Goal: Task Accomplishment & Management: Manage account settings

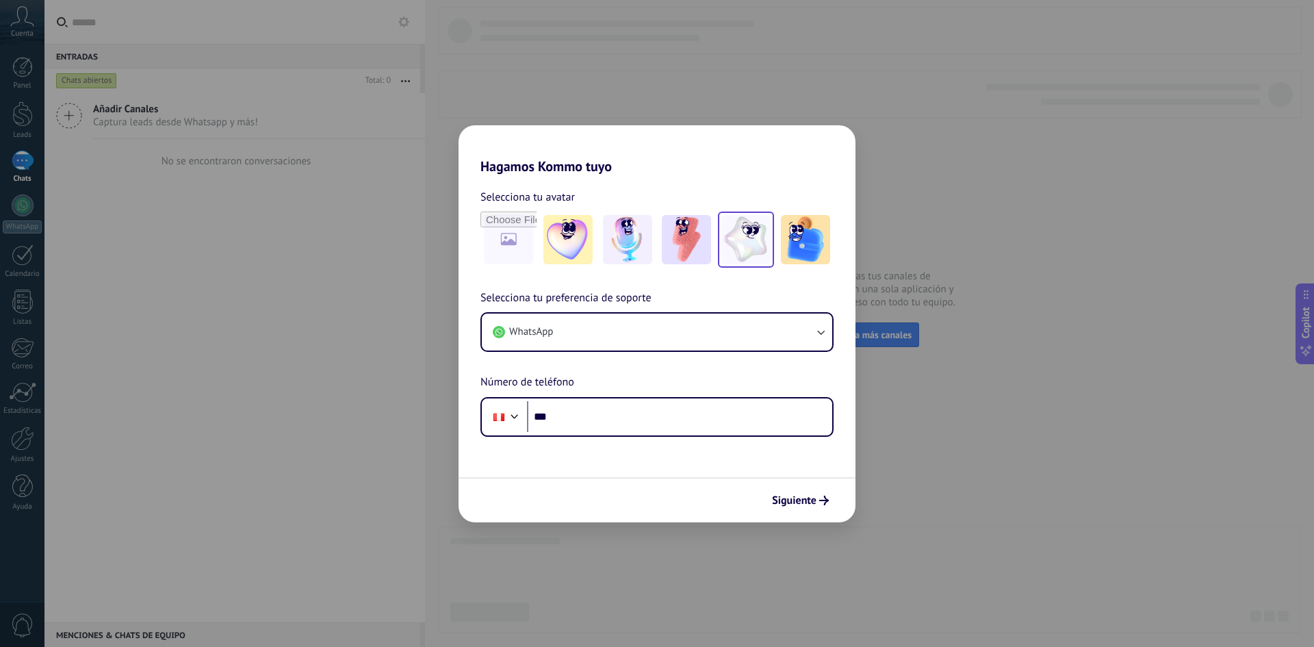
click at [743, 253] on img at bounding box center [746, 239] width 49 height 49
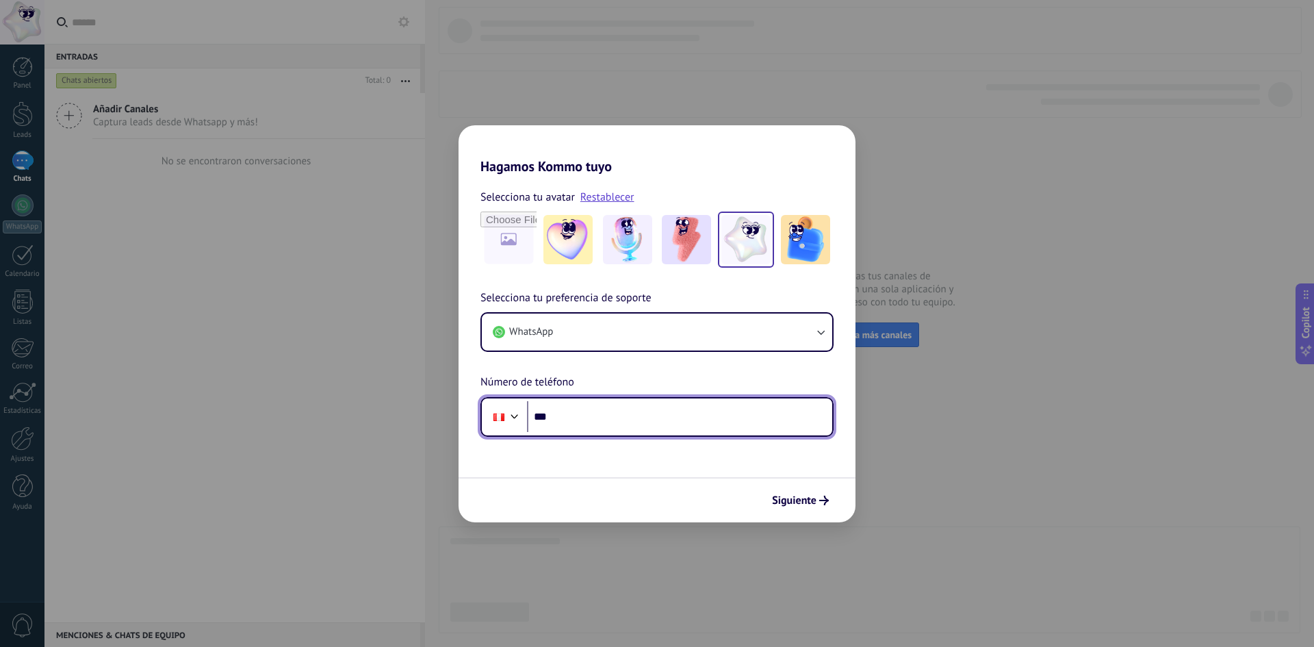
click at [665, 402] on input "***" at bounding box center [679, 416] width 305 height 31
type input "**********"
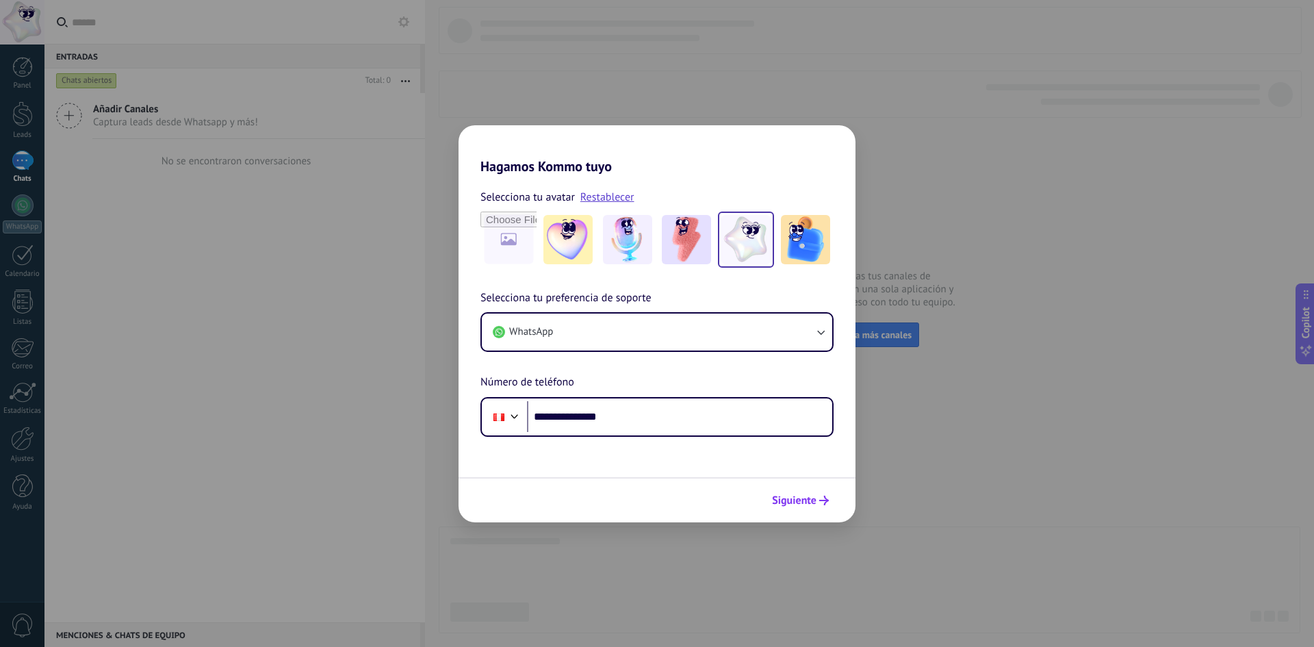
click at [810, 496] on span "Siguiente" at bounding box center [794, 501] width 44 height 10
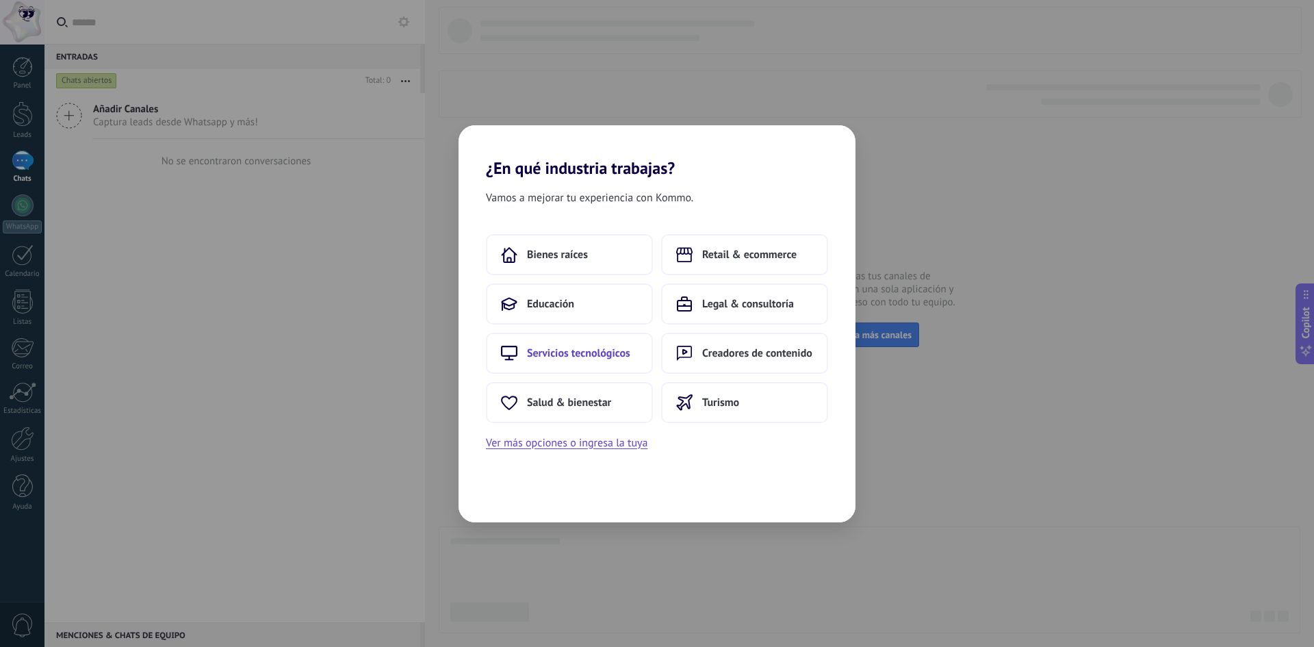
click at [594, 368] on button "Servicios tecnológicos" at bounding box center [569, 353] width 167 height 41
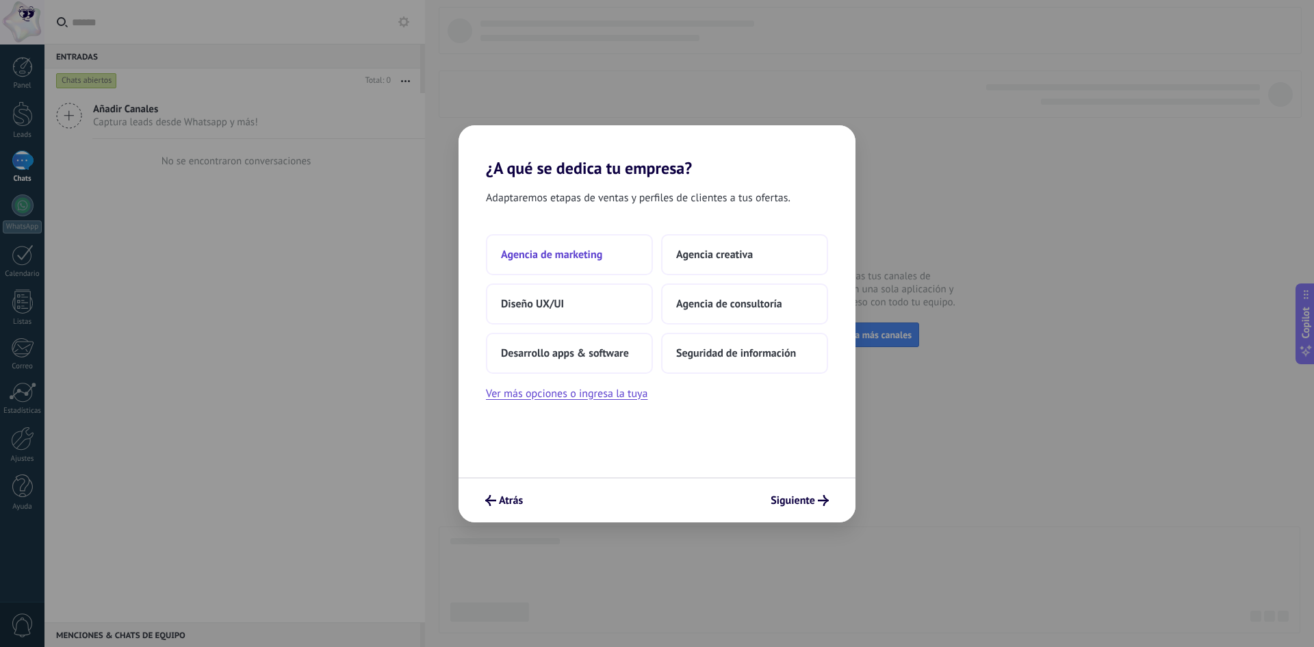
click at [625, 253] on button "Agencia de marketing" at bounding box center [569, 254] width 167 height 41
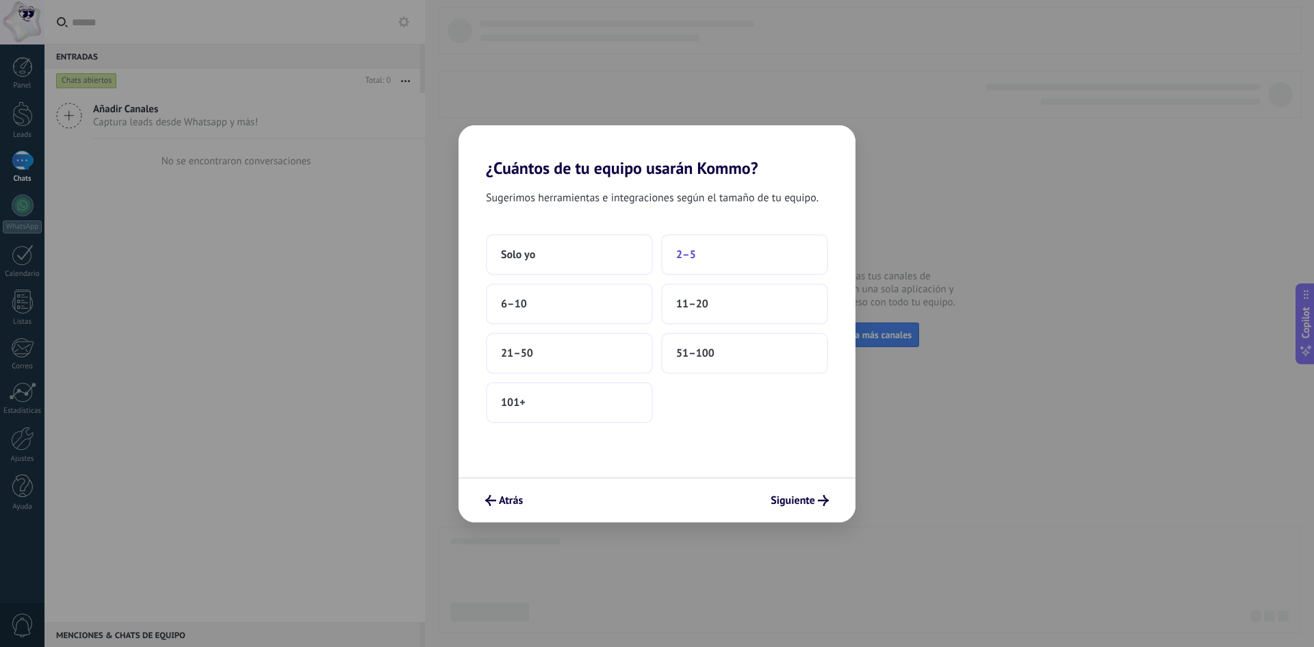
click at [687, 250] on span "2–5" at bounding box center [686, 255] width 20 height 14
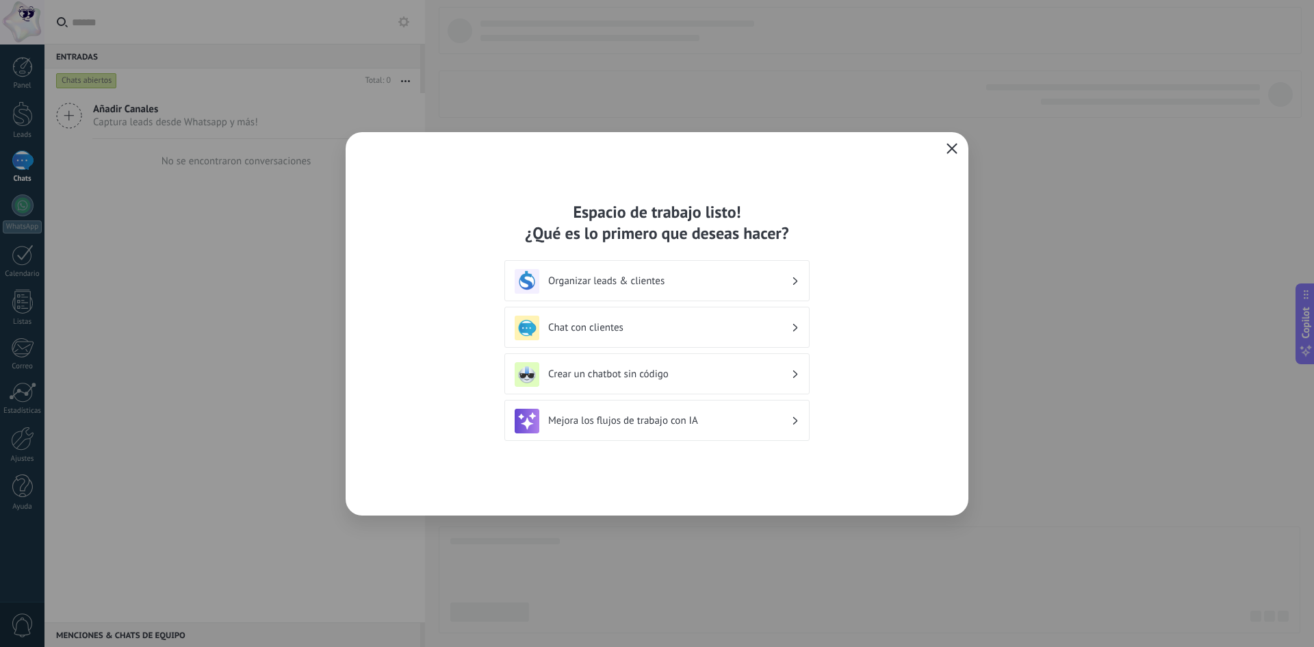
click at [950, 154] on span "button" at bounding box center [952, 149] width 11 height 12
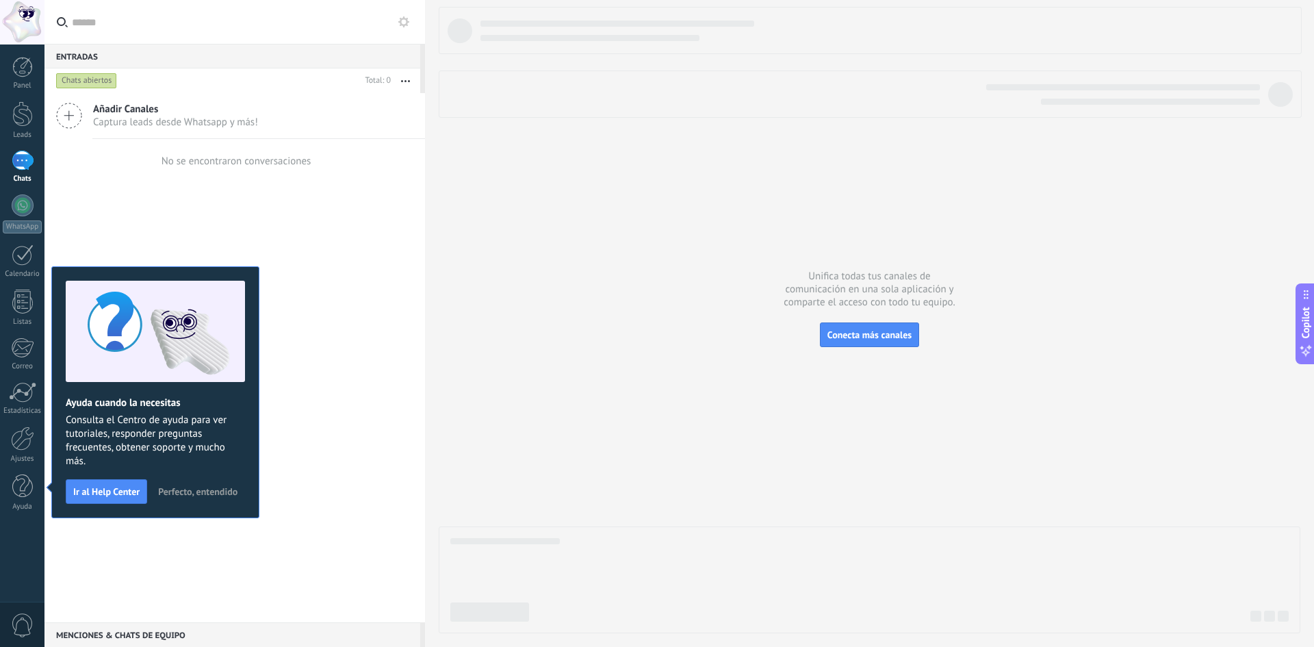
click at [210, 492] on span "Perfecto, entendido" at bounding box center [197, 492] width 79 height 10
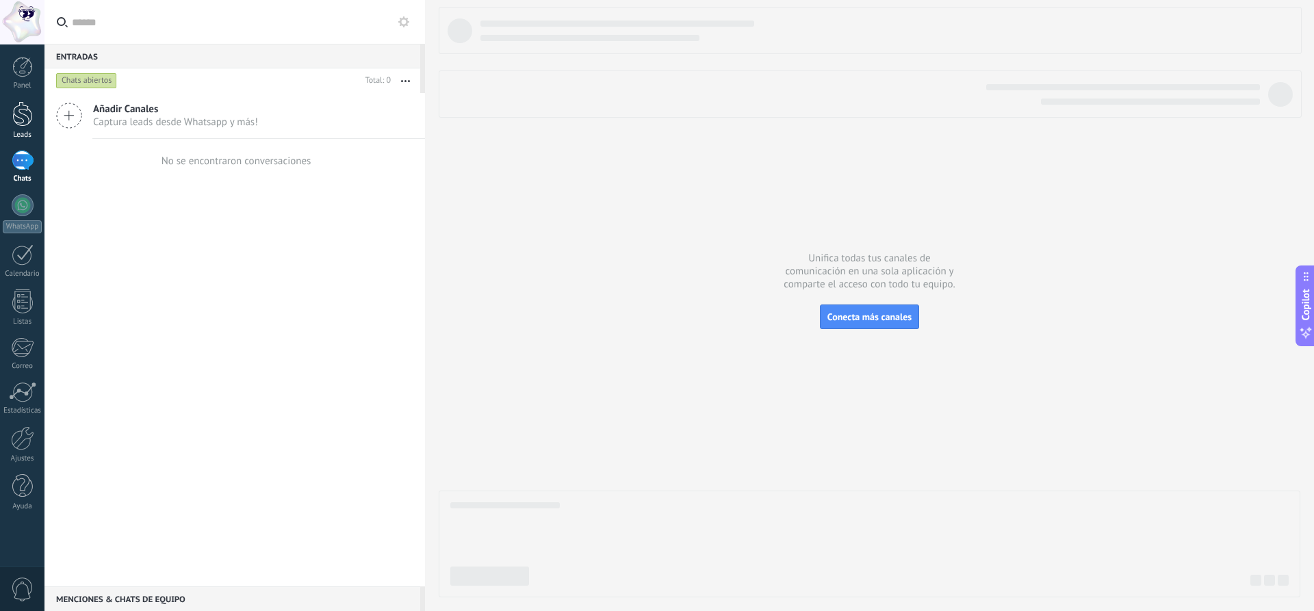
click at [23, 114] on div at bounding box center [22, 113] width 21 height 25
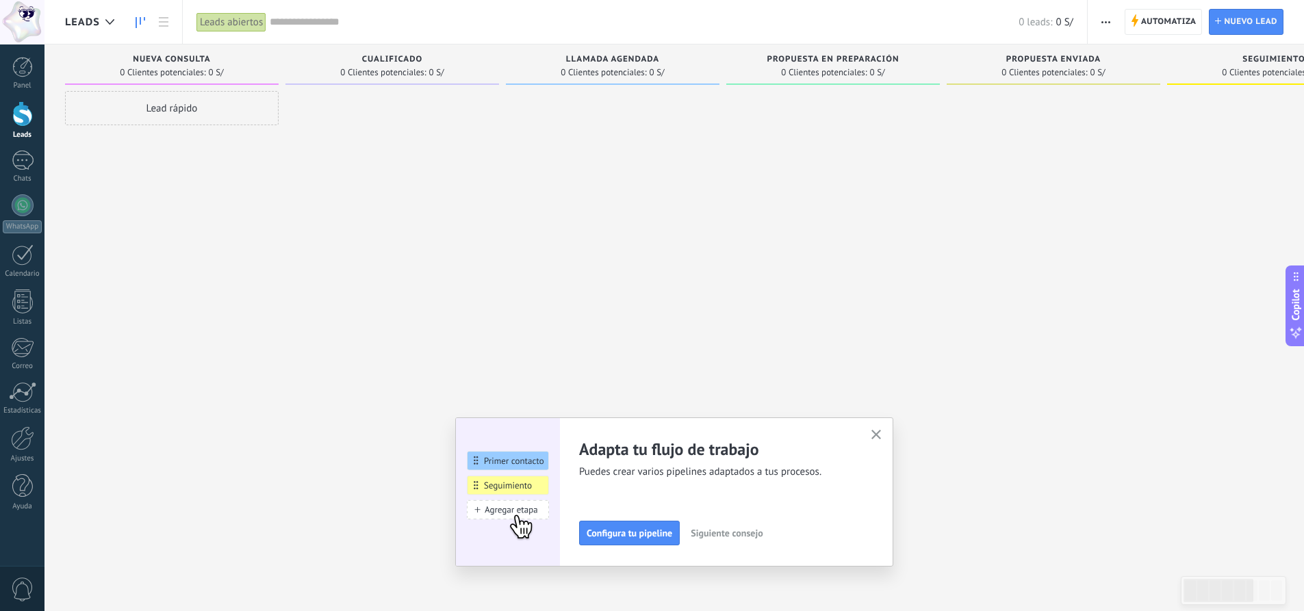
click at [878, 437] on icon "button" at bounding box center [877, 435] width 10 height 10
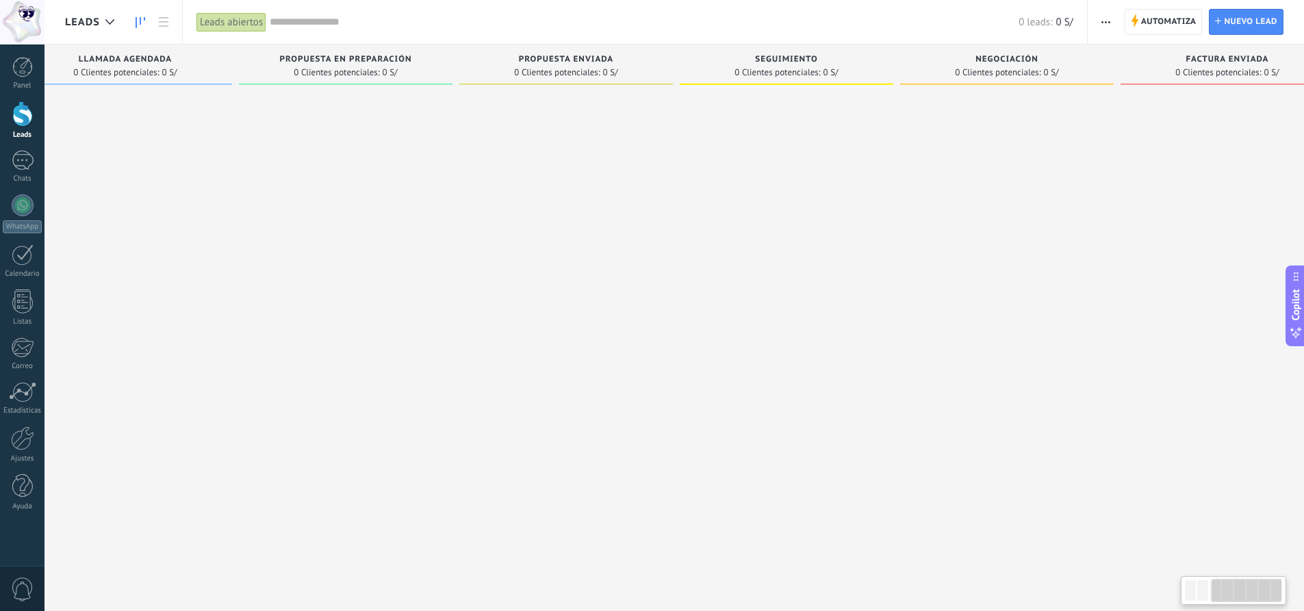
drag, startPoint x: 1056, startPoint y: 223, endPoint x: 491, endPoint y: 258, distance: 566.6
click at [552, 257] on div at bounding box center [566, 307] width 214 height 433
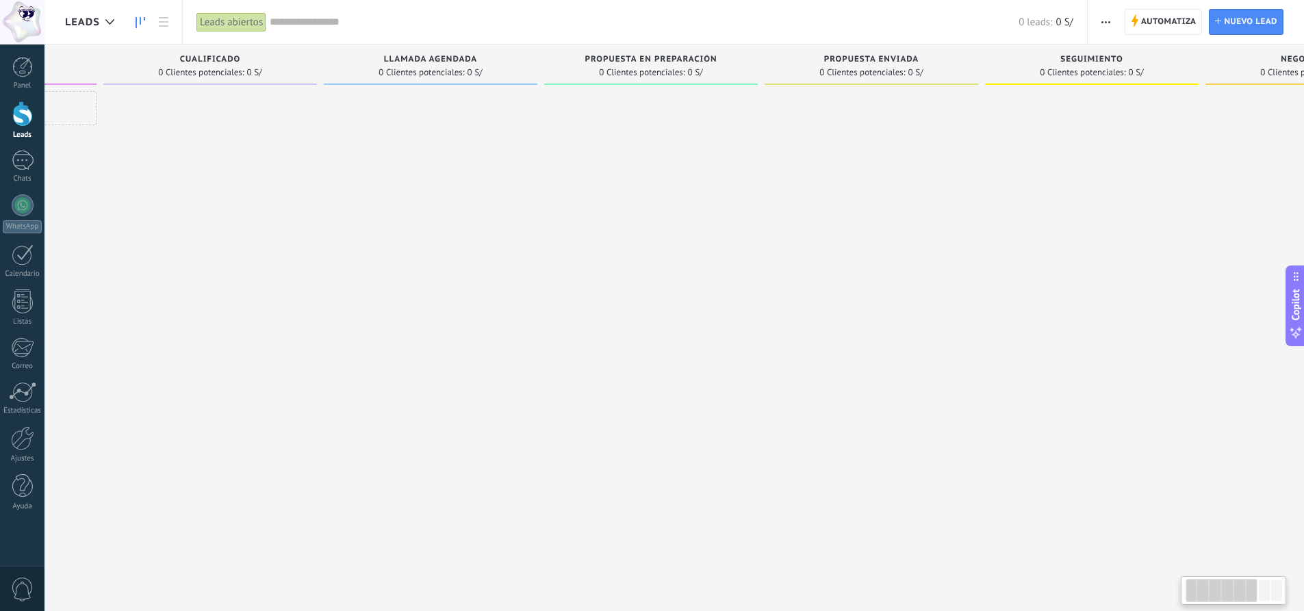
drag, startPoint x: 407, startPoint y: 260, endPoint x: 726, endPoint y: 277, distance: 318.8
click at [758, 281] on div at bounding box center [651, 307] width 214 height 433
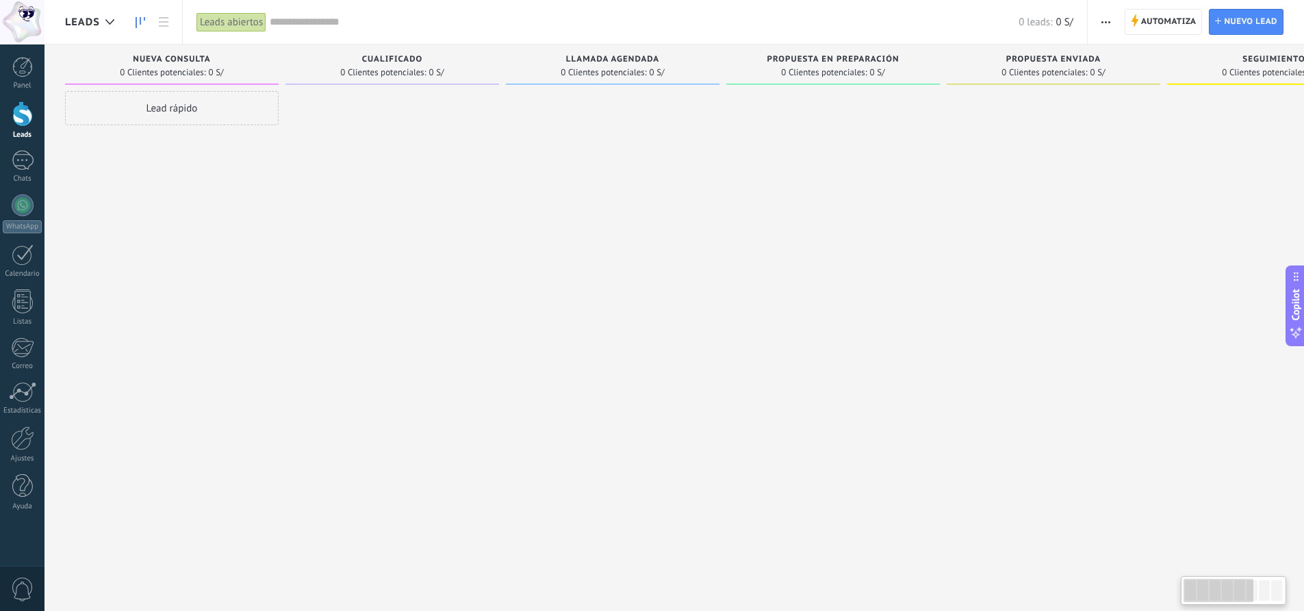
drag, startPoint x: 338, startPoint y: 273, endPoint x: 710, endPoint y: 275, distance: 371.8
click at [710, 275] on div "Leads Entrantes Solicitudes: 0 0 0 0 0 0 0 0 0 Nueva consulta 0 Clientes potenc…" at bounding box center [953, 283] width 1777 height 479
click at [196, 109] on div "Lead rápido" at bounding box center [172, 108] width 214 height 34
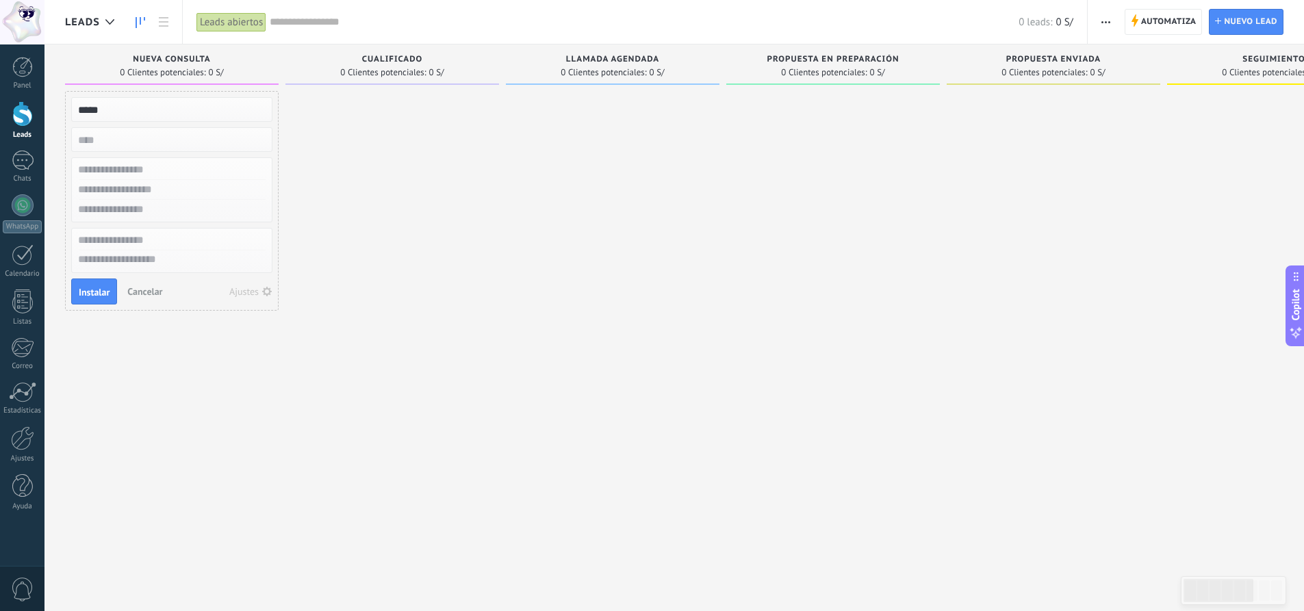
type input "*****"
click at [231, 140] on input "numeric" at bounding box center [171, 139] width 200 height 19
type input "****"
click at [188, 164] on input "text" at bounding box center [171, 170] width 200 height 20
type input "*****"
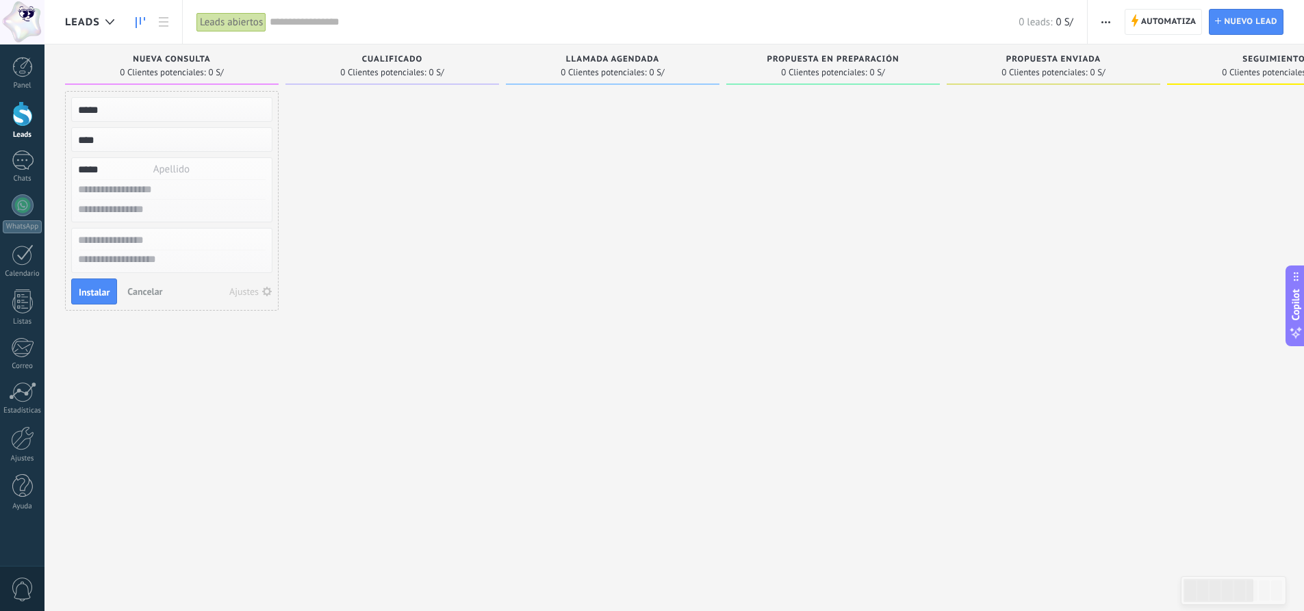
click at [175, 183] on input "text" at bounding box center [171, 190] width 200 height 20
click at [175, 196] on input "**********" at bounding box center [171, 190] width 200 height 20
type input "**********"
click at [181, 212] on input "text" at bounding box center [171, 210] width 200 height 20
click at [170, 242] on input "text" at bounding box center [171, 241] width 200 height 20
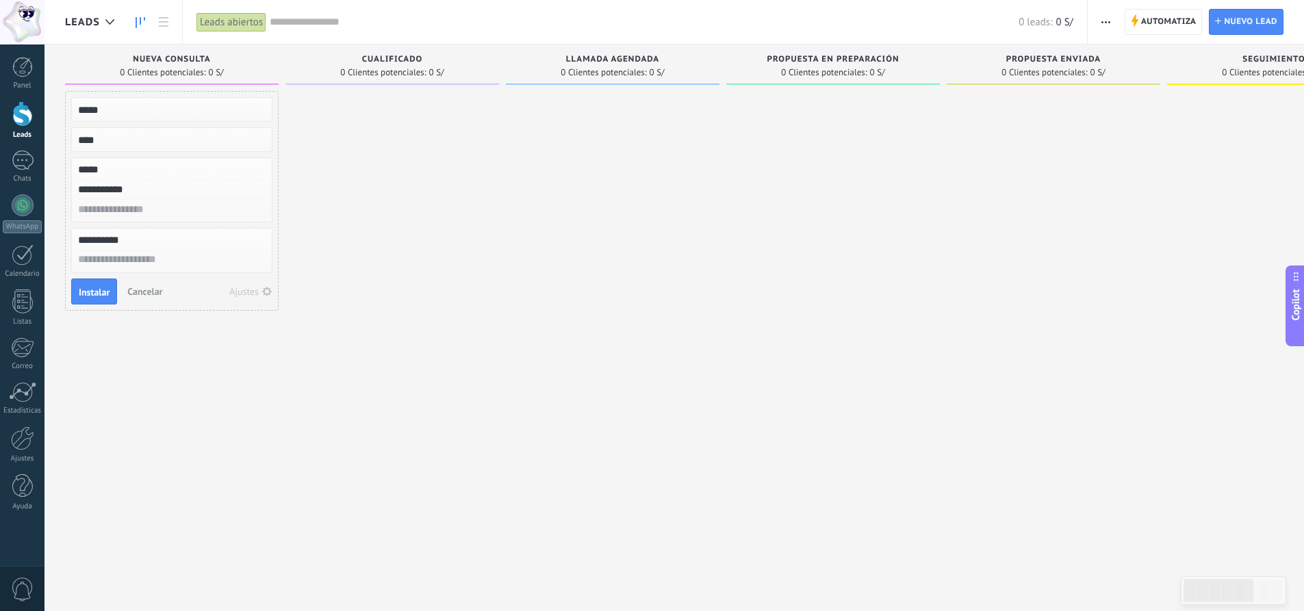
type input "**********"
type textarea "**"
type textarea "***"
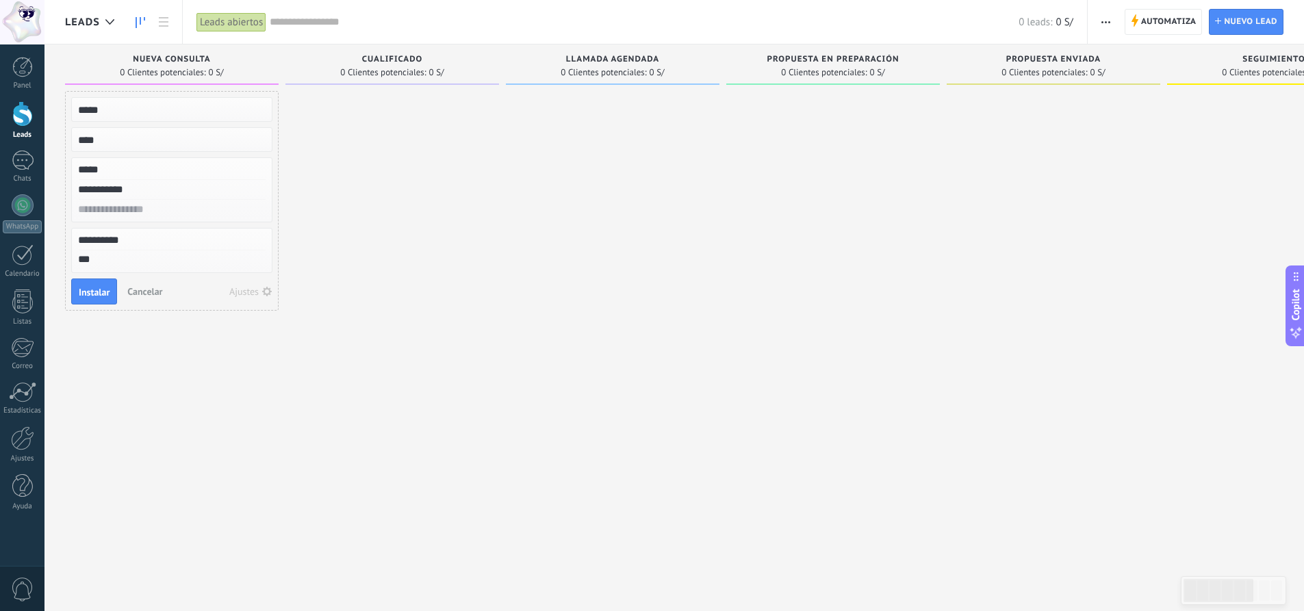
type textarea "***"
type textarea "*****"
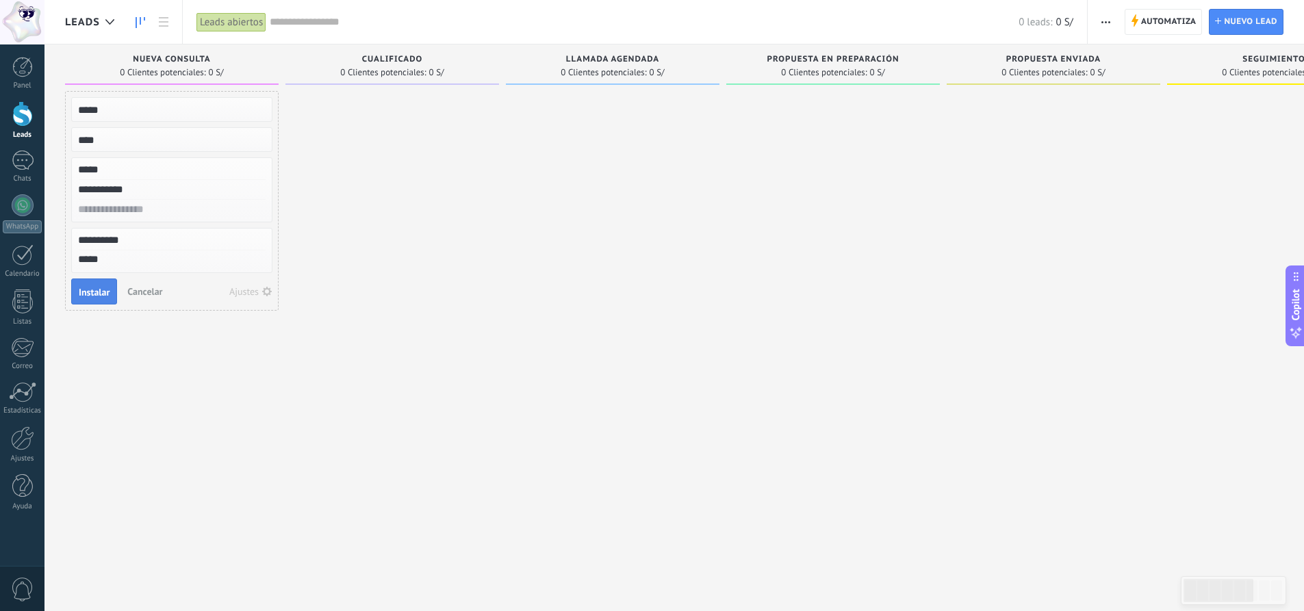
type textarea "*****"
click at [92, 291] on span "Instalar" at bounding box center [94, 293] width 31 height 10
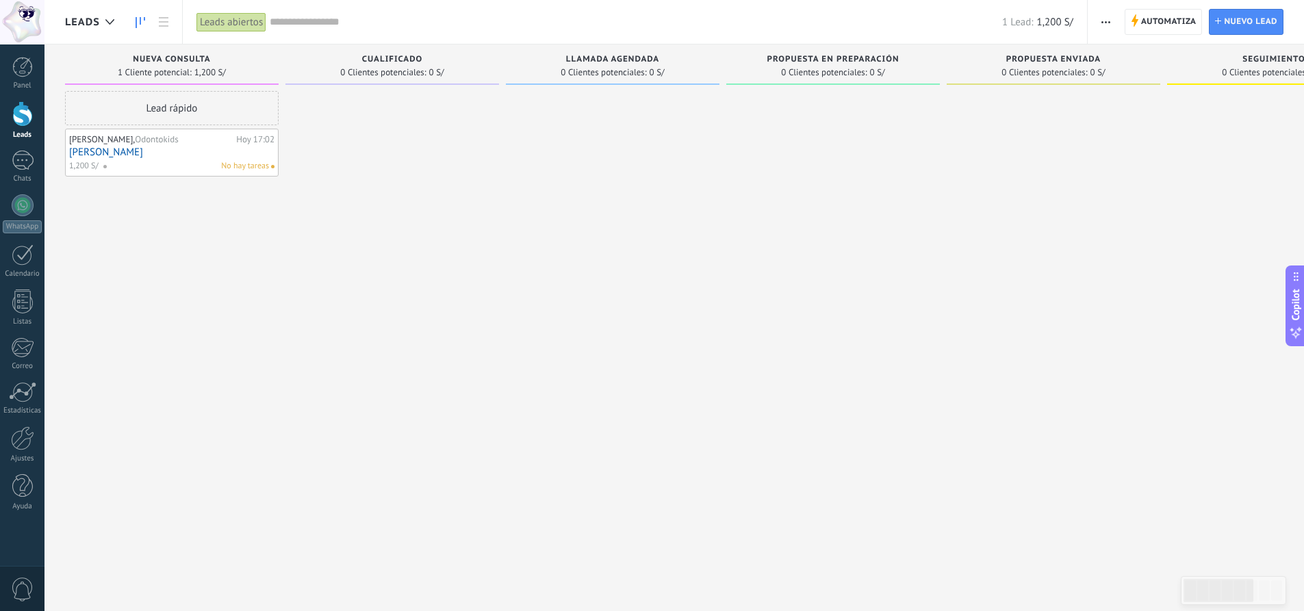
click at [138, 159] on div "[PERSON_NAME], Odontokids [DATE] 17:02 [PERSON_NAME] 1,200 S/ No hay tareas" at bounding box center [171, 153] width 205 height 40
click at [88, 161] on span "1,200 S/" at bounding box center [83, 166] width 29 height 12
click at [81, 147] on link "[PERSON_NAME]" at bounding box center [171, 153] width 205 height 12
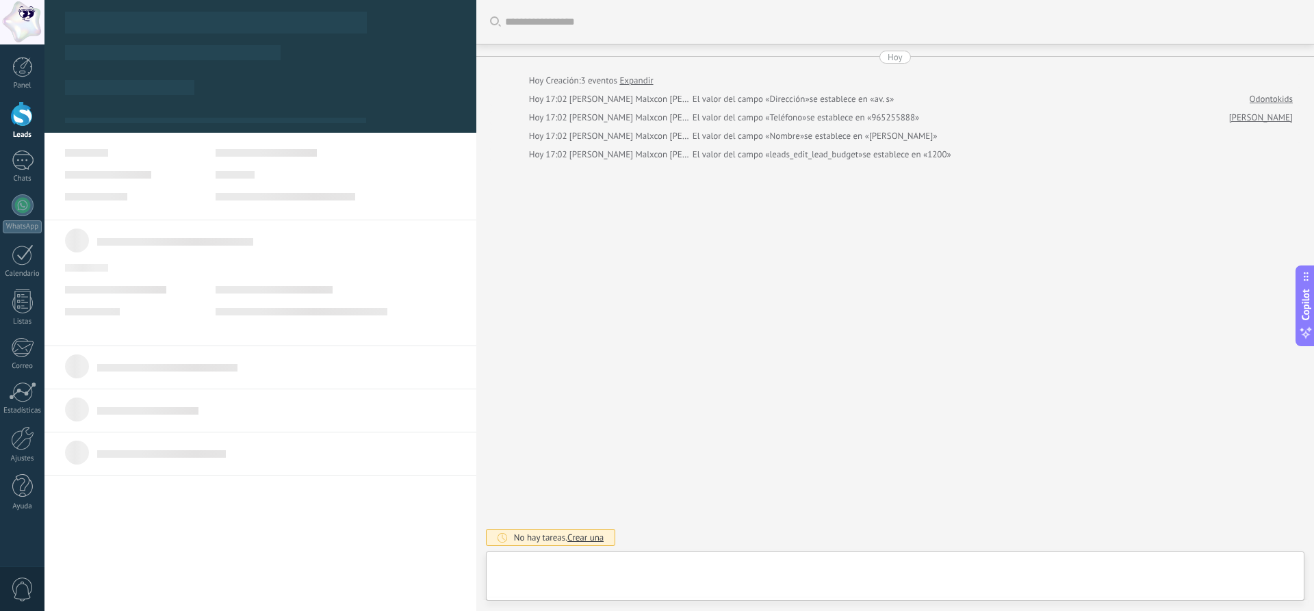
type textarea "*****"
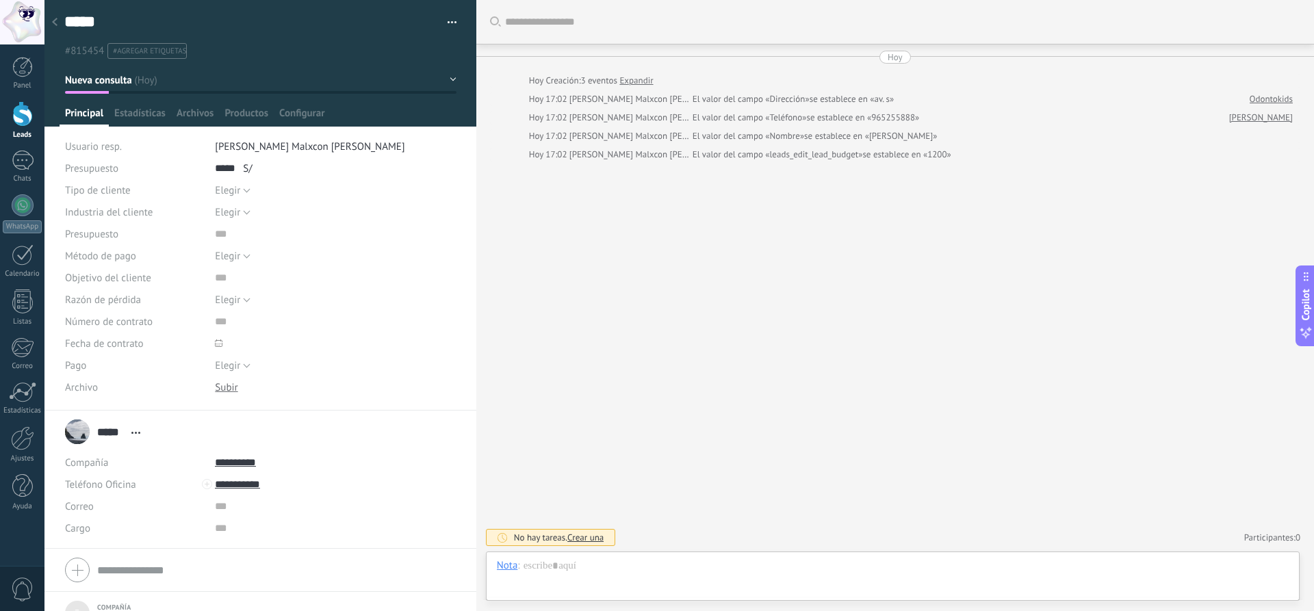
scroll to position [14, 0]
click at [662, 581] on div at bounding box center [893, 579] width 792 height 41
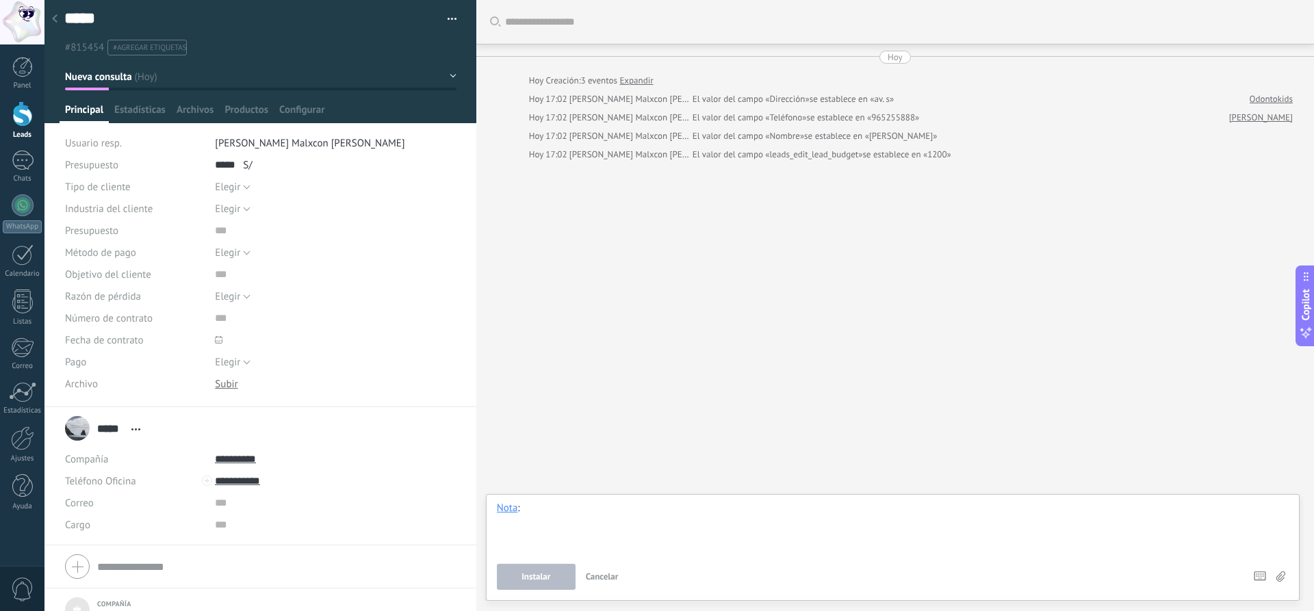
scroll to position [0, 0]
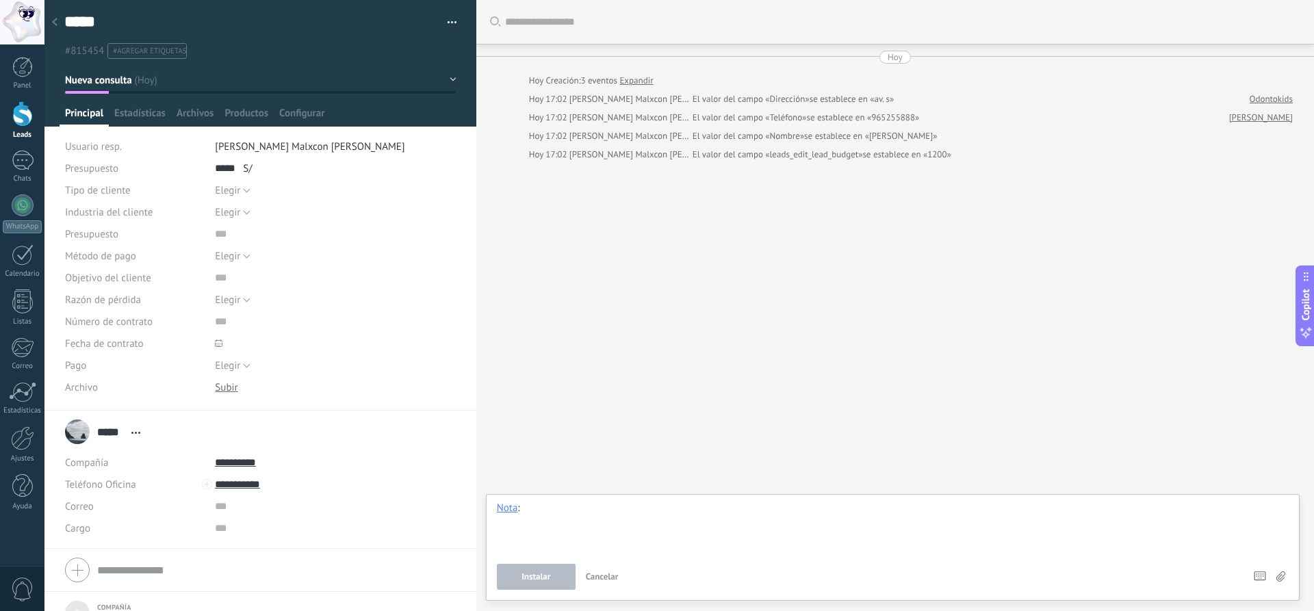
click at [688, 542] on div at bounding box center [893, 528] width 792 height 52
click at [700, 533] on div at bounding box center [893, 528] width 792 height 52
click at [653, 529] on div "****" at bounding box center [893, 528] width 792 height 52
click at [649, 514] on div "****" at bounding box center [893, 528] width 792 height 52
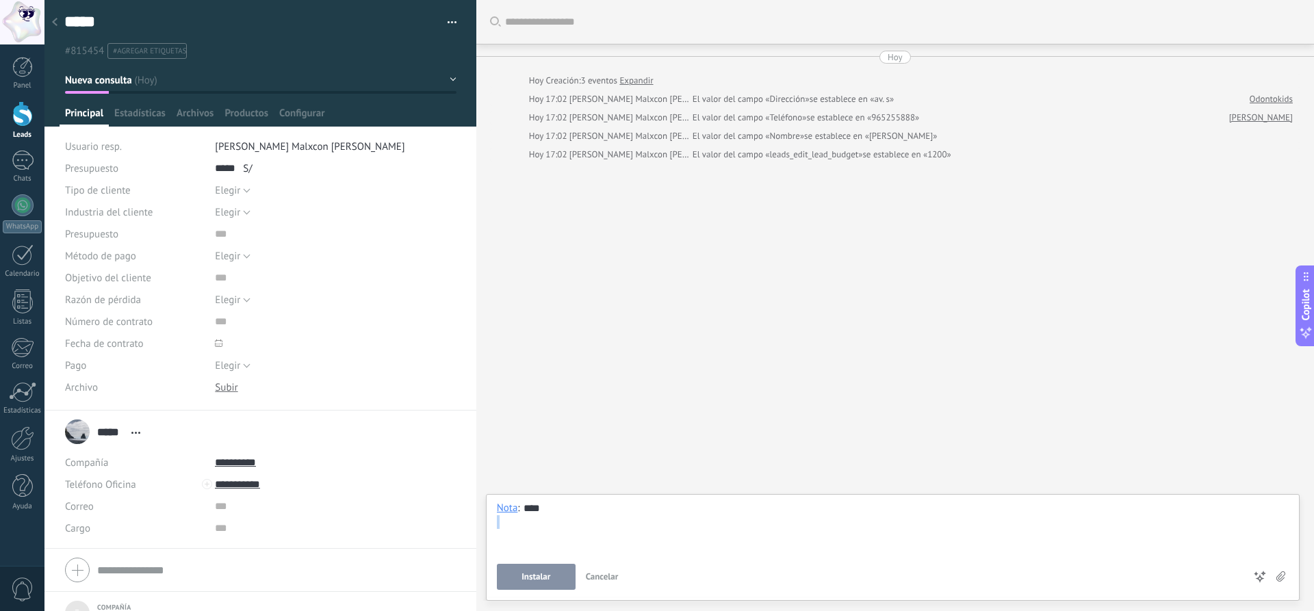
click at [649, 514] on div "****" at bounding box center [893, 528] width 792 height 52
click at [503, 516] on div at bounding box center [893, 528] width 792 height 52
click at [505, 503] on div "Nota" at bounding box center [507, 508] width 21 height 12
click at [515, 440] on div "Chat" at bounding box center [511, 438] width 49 height 23
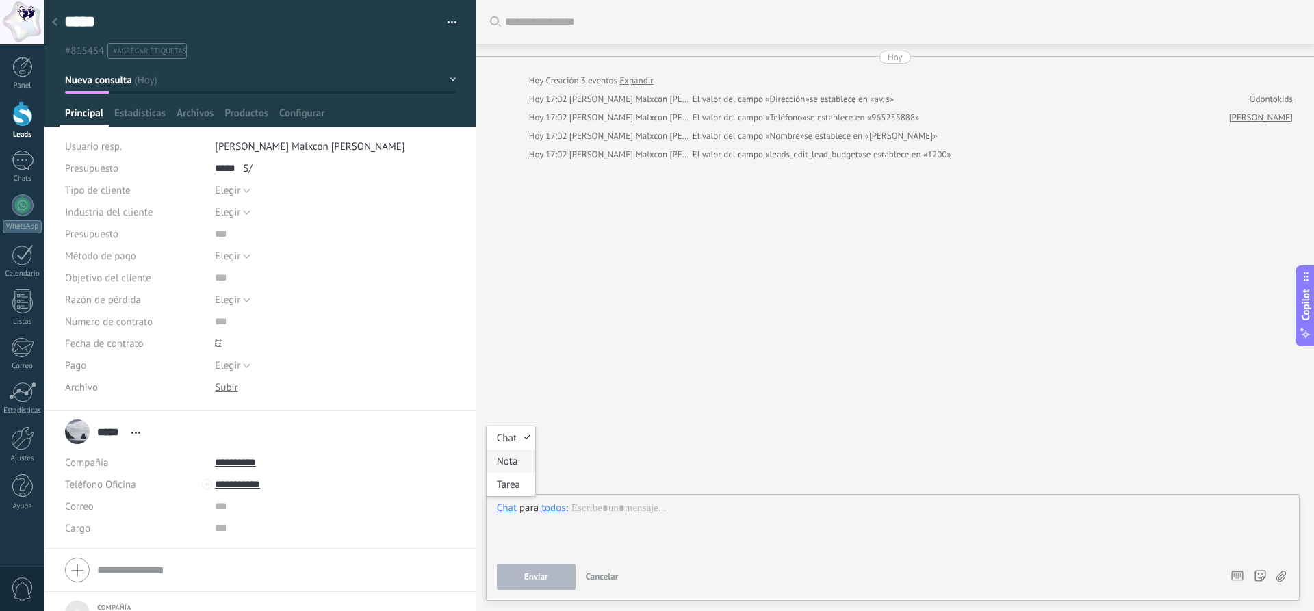
click at [516, 469] on div "Nota" at bounding box center [511, 461] width 49 height 23
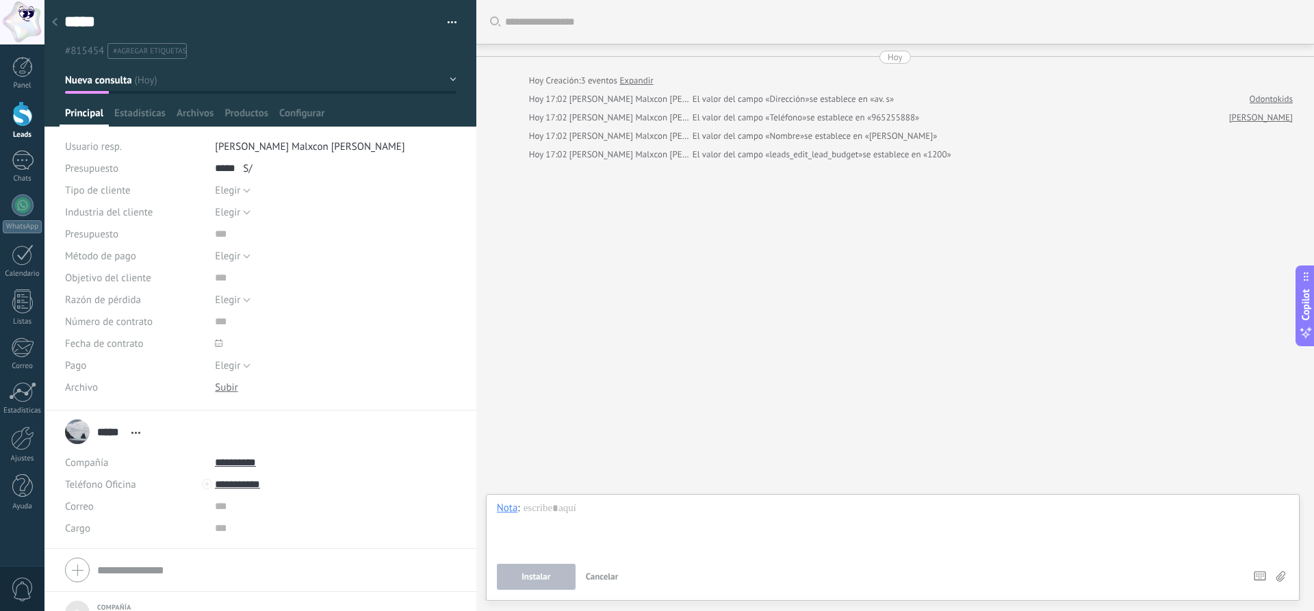
click at [568, 506] on div at bounding box center [893, 528] width 792 height 52
drag, startPoint x: 514, startPoint y: 499, endPoint x: 510, endPoint y: 510, distance: 11.7
click at [514, 500] on div "Chat Correo Nota Tarea Nota : Instalar Cancelar Atajos – seleccionar acción – i…" at bounding box center [893, 547] width 814 height 107
click at [509, 510] on div "Nota" at bounding box center [507, 508] width 21 height 12
click at [511, 438] on div "Chat" at bounding box center [511, 438] width 49 height 23
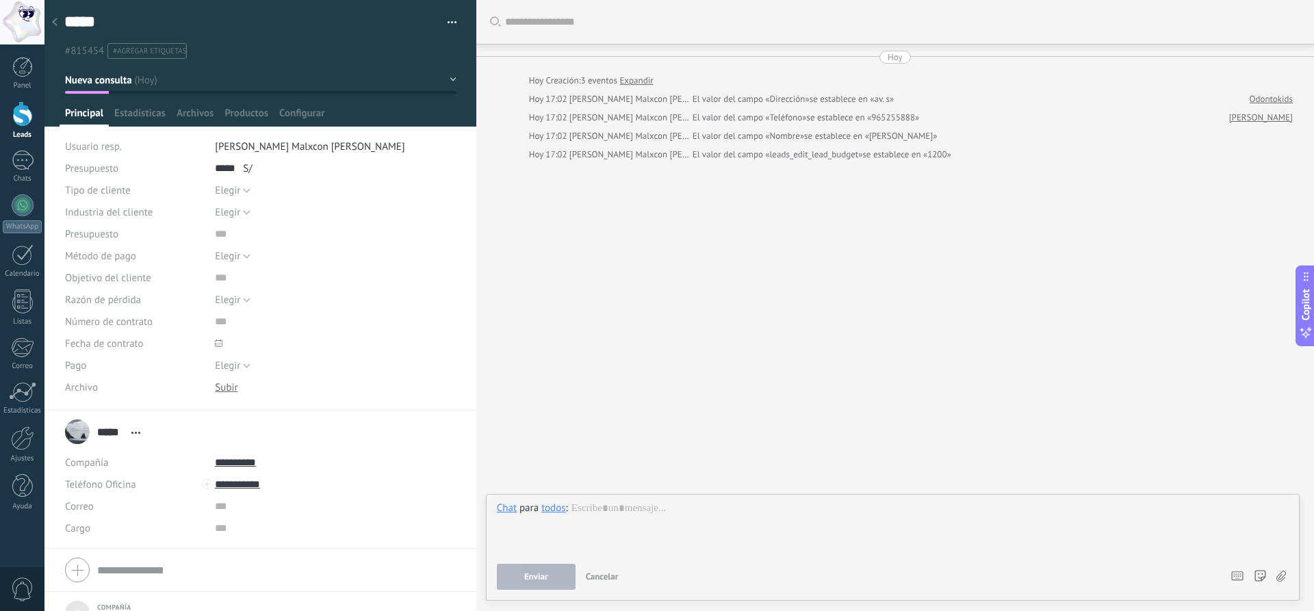
click at [579, 503] on div at bounding box center [893, 528] width 792 height 52
click at [878, 524] on div "**********" at bounding box center [893, 528] width 792 height 52
click at [514, 577] on button "Enviar" at bounding box center [536, 577] width 79 height 26
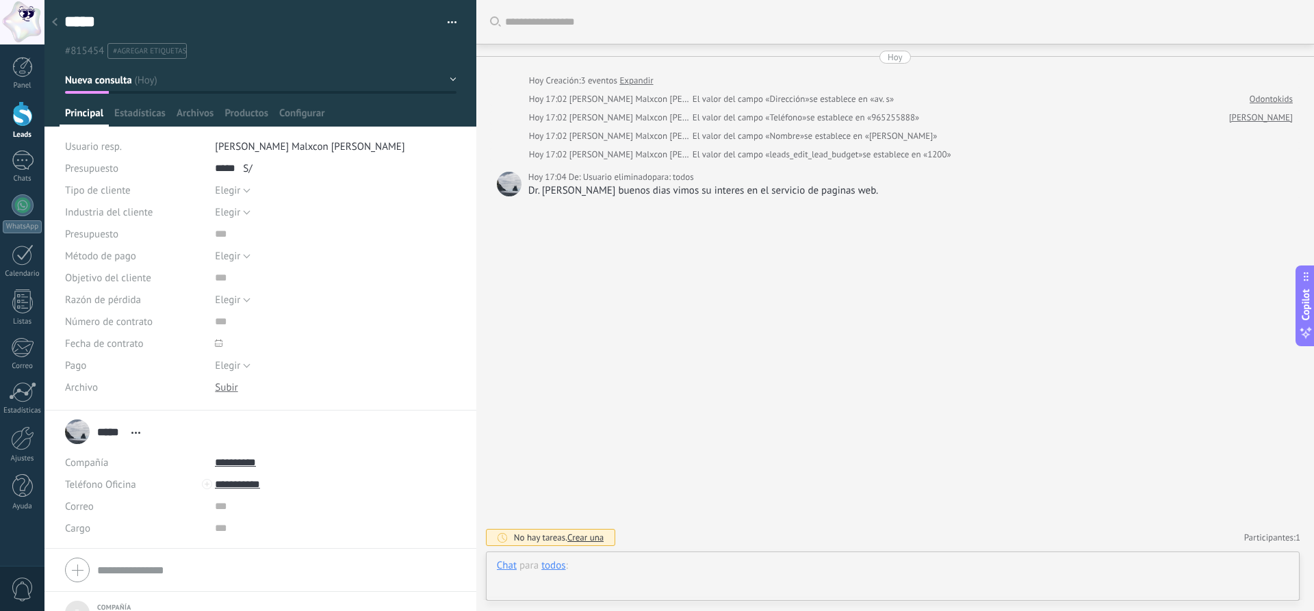
click at [739, 580] on div at bounding box center [893, 579] width 792 height 41
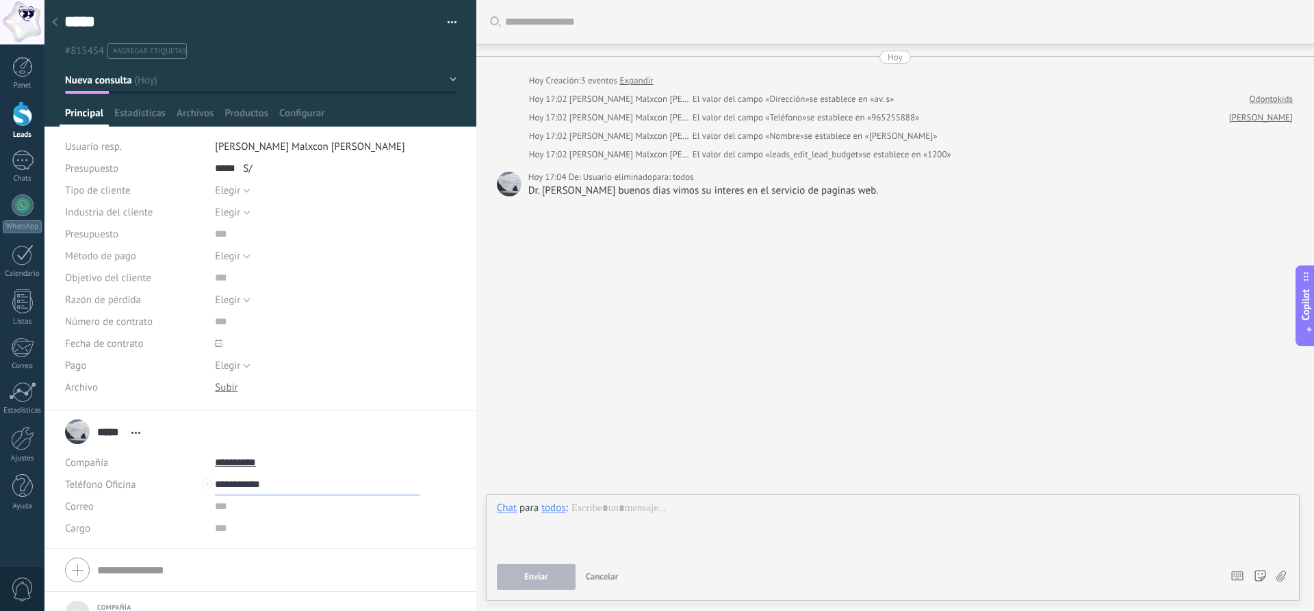
click at [247, 485] on input "**********" at bounding box center [317, 485] width 205 height 22
type input "**********"
click at [268, 505] on div "Llamar" at bounding box center [249, 507] width 66 height 23
click at [511, 512] on div "Chat" at bounding box center [507, 508] width 20 height 12
click at [507, 465] on div "Nota" at bounding box center [511, 461] width 49 height 23
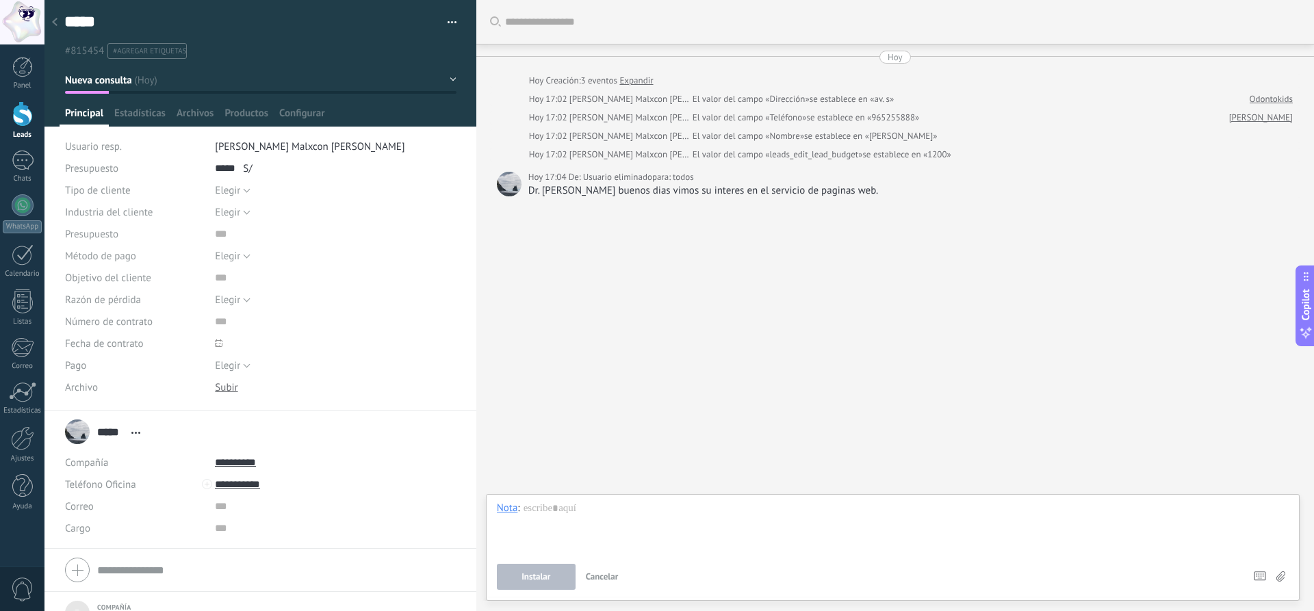
click at [570, 526] on div at bounding box center [893, 528] width 792 height 52
click at [539, 587] on button "Instalar" at bounding box center [536, 577] width 79 height 26
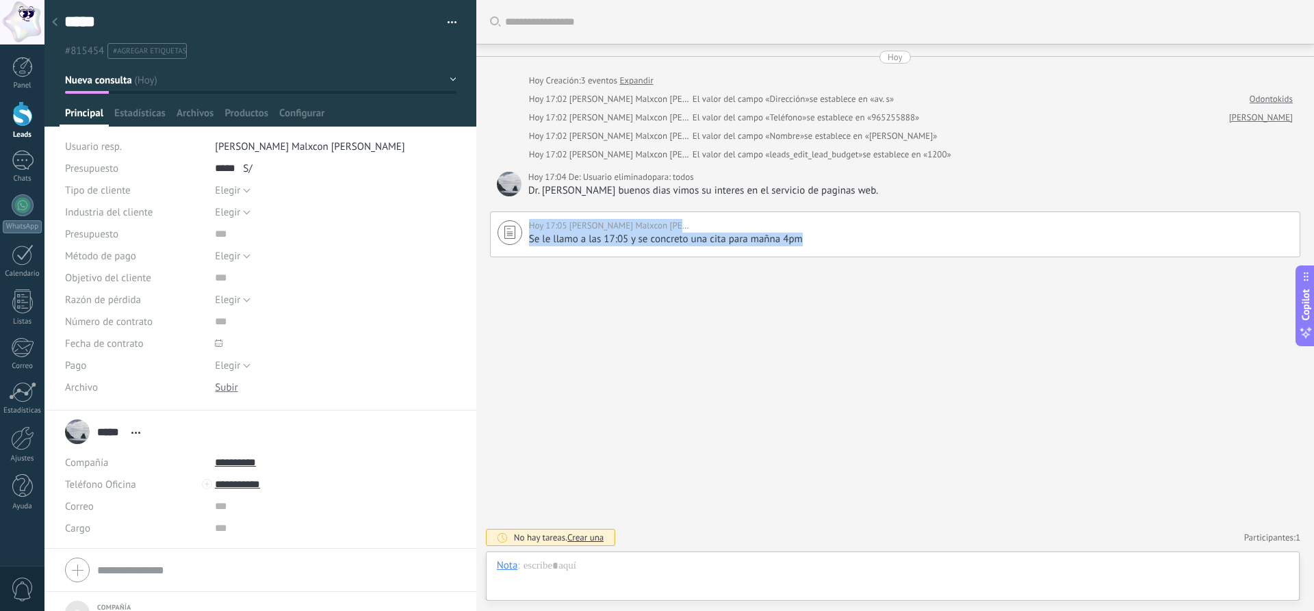
drag, startPoint x: 487, startPoint y: 205, endPoint x: 810, endPoint y: 260, distance: 327.7
click at [810, 260] on div "Buscar Carga más [DATE] [DATE] Creación: 3 eventos Expandir [DATE] 17:02 [PERSO…" at bounding box center [895, 305] width 838 height 611
click at [809, 272] on div "Buscar Carga más [DATE] [DATE] Creación: 3 eventos Expandir [DATE] 17:02 [PERSO…" at bounding box center [895, 305] width 838 height 611
click at [514, 566] on div "Nota" at bounding box center [507, 565] width 21 height 12
click at [506, 560] on div "Nota" at bounding box center [507, 565] width 21 height 12
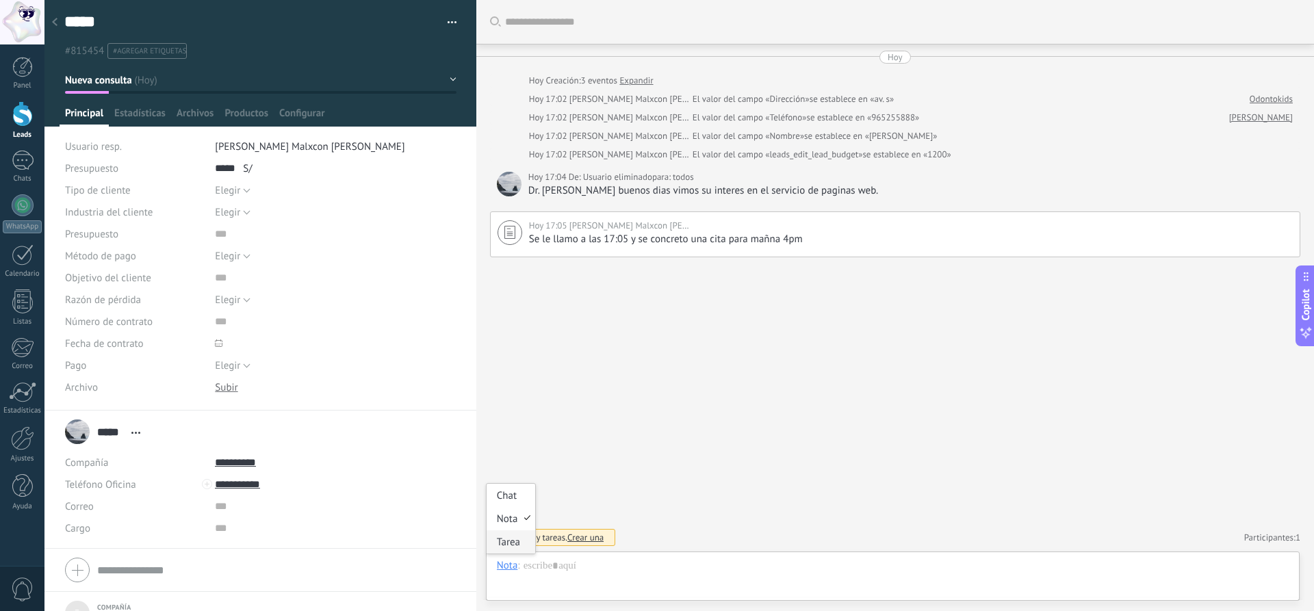
click at [503, 537] on div "Tarea" at bounding box center [511, 542] width 49 height 23
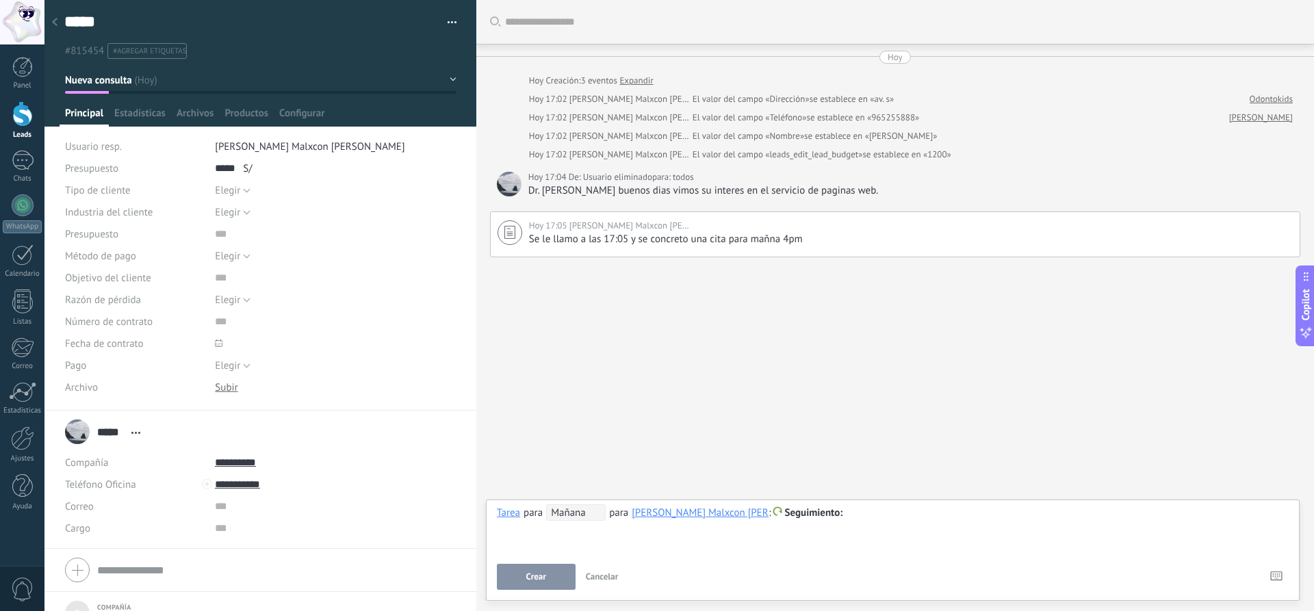
click at [597, 516] on span "Mañana" at bounding box center [576, 513] width 60 height 16
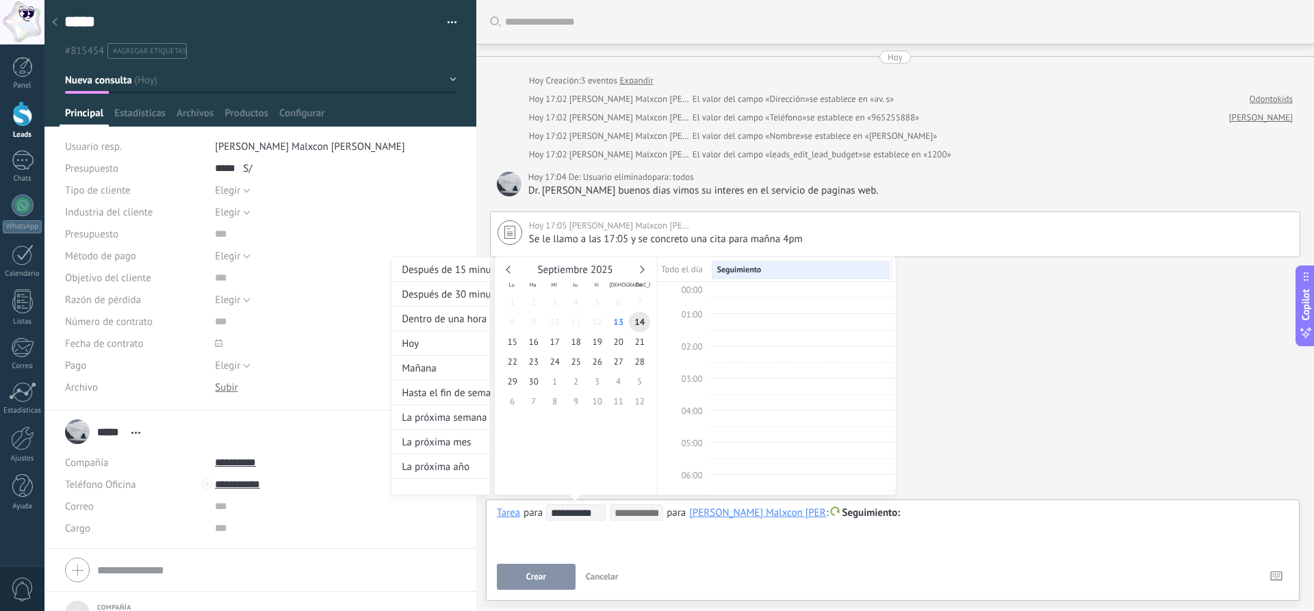
scroll to position [258, 0]
click at [640, 325] on span "14" at bounding box center [639, 322] width 21 height 20
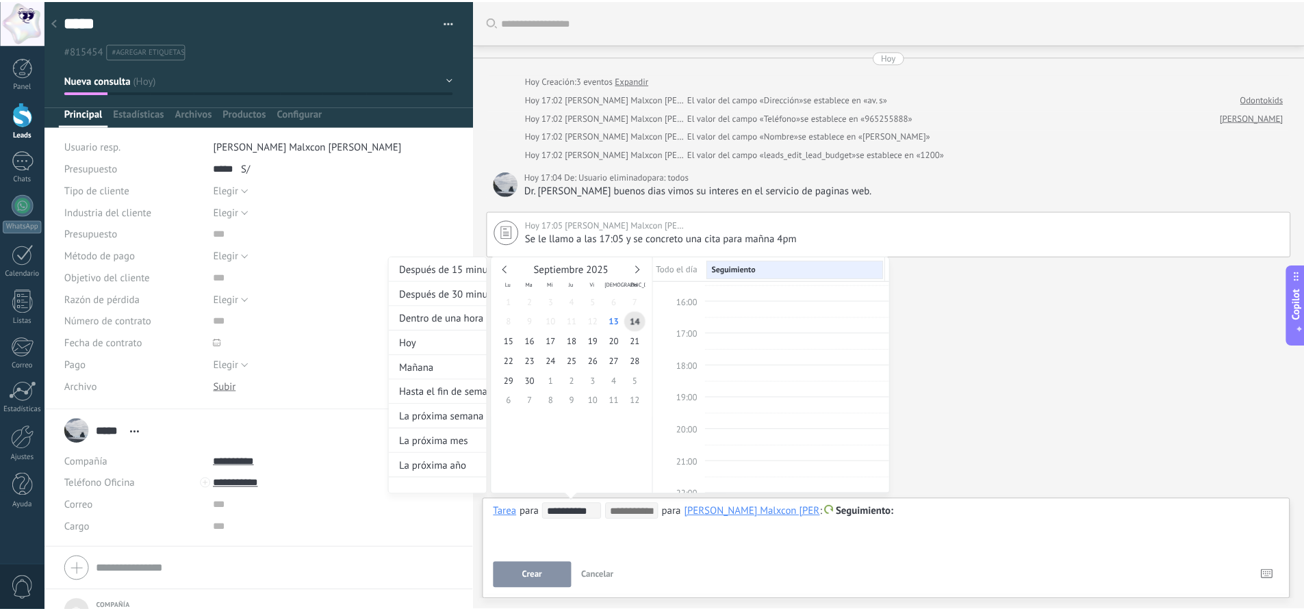
scroll to position [463, 0]
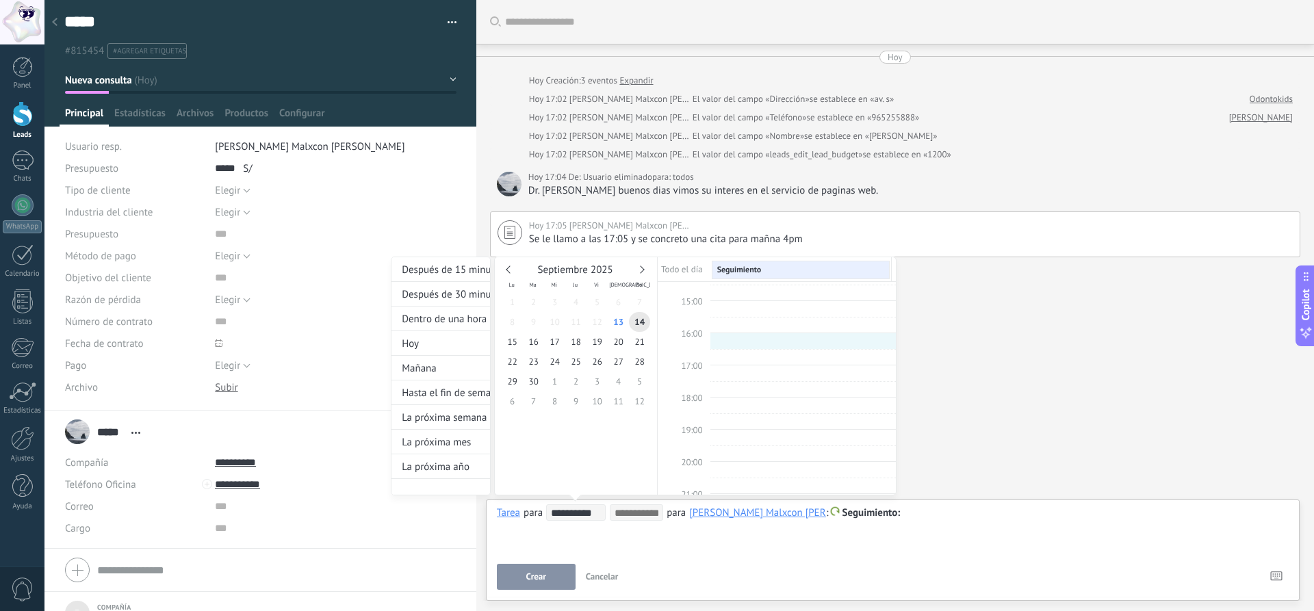
type input "**********"
click at [549, 574] on div at bounding box center [657, 305] width 1314 height 611
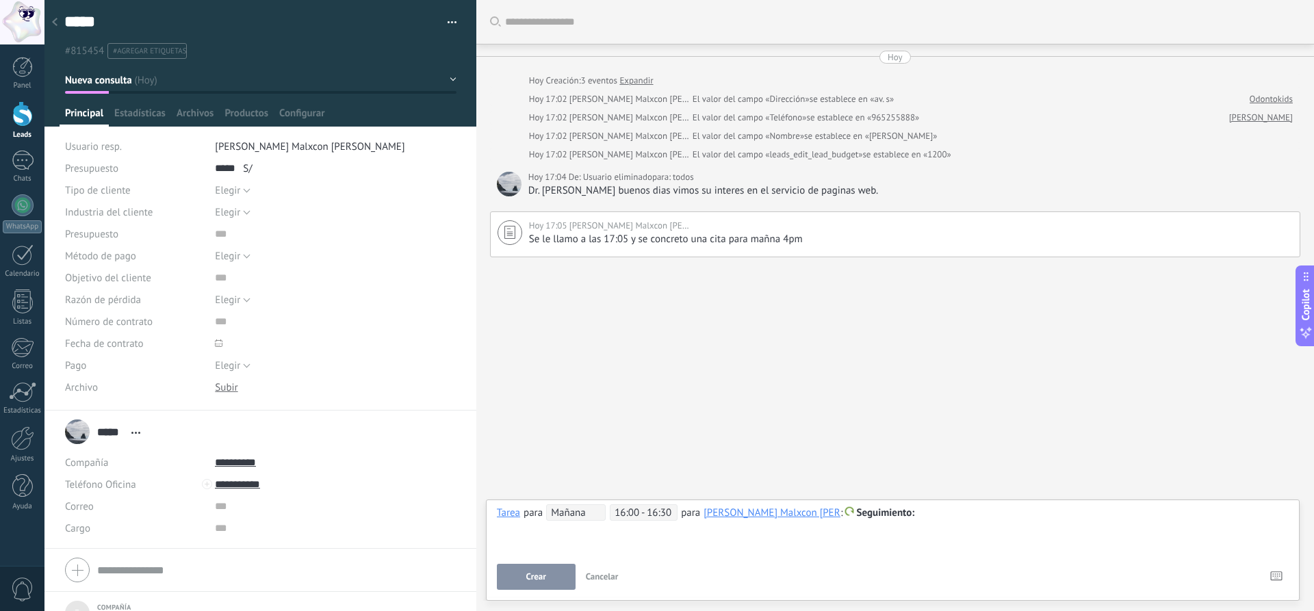
click at [556, 575] on button "Crear" at bounding box center [536, 577] width 79 height 26
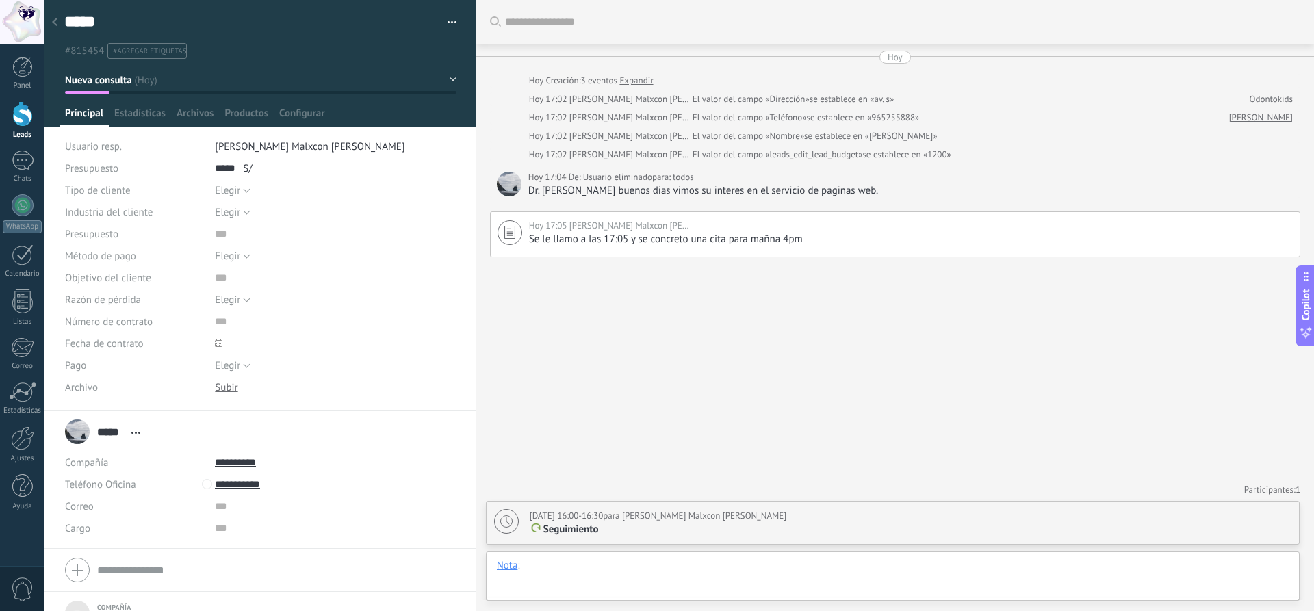
click at [733, 587] on div at bounding box center [893, 579] width 792 height 41
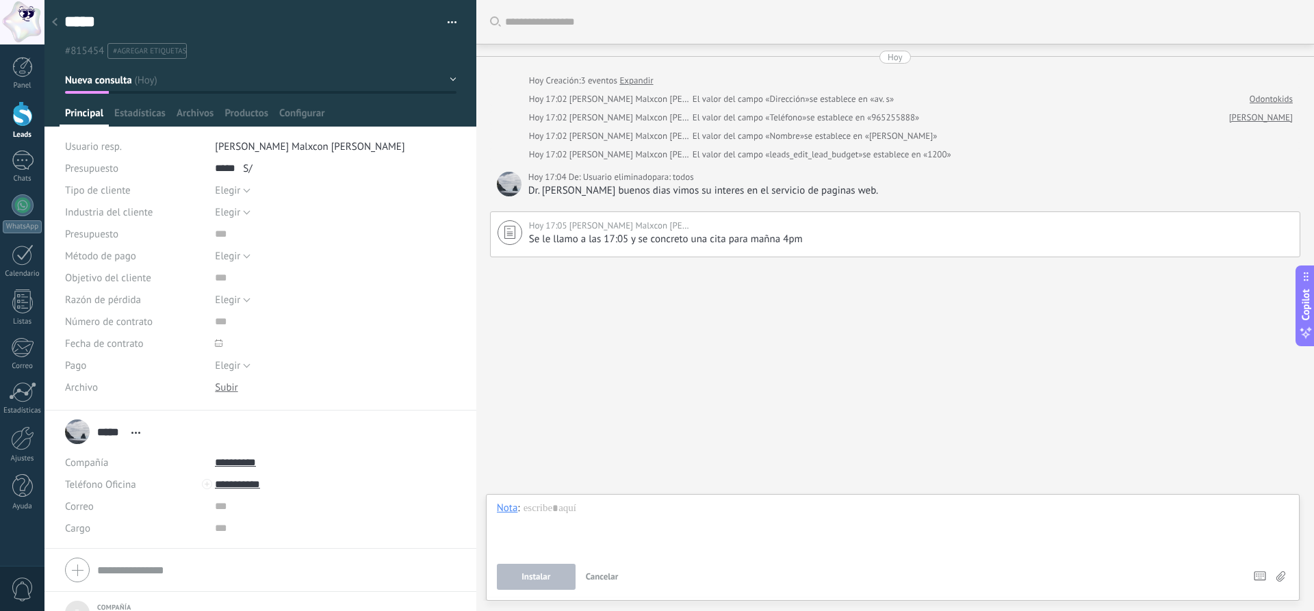
click at [23, 124] on div at bounding box center [22, 113] width 21 height 25
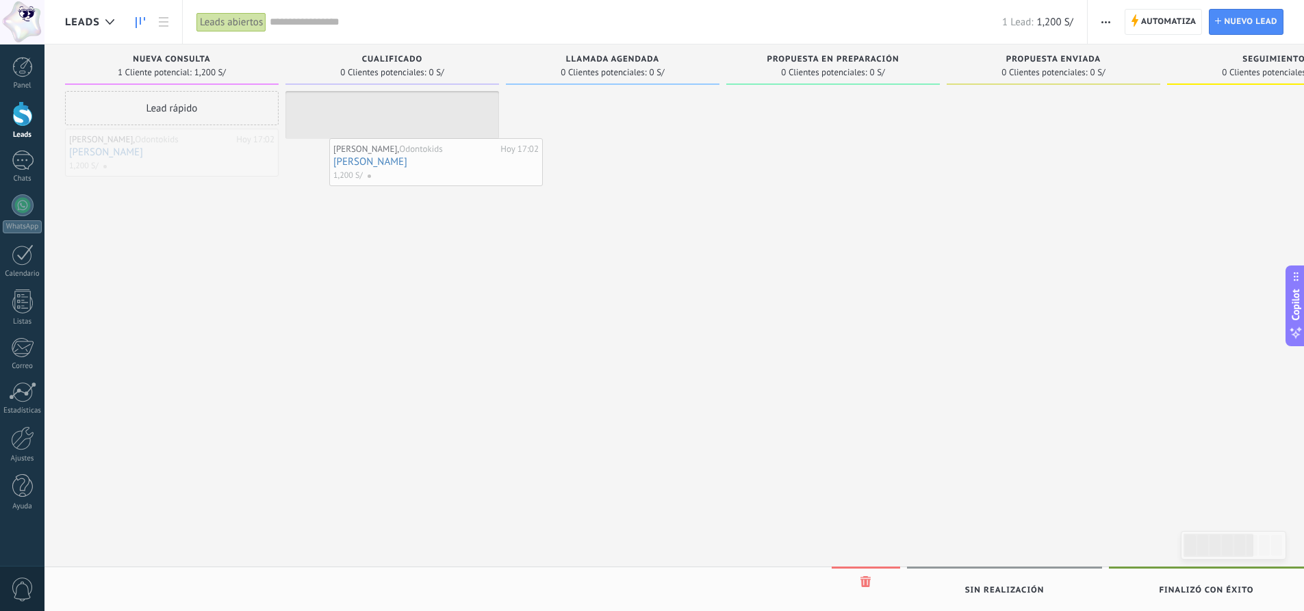
drag, startPoint x: 162, startPoint y: 159, endPoint x: 426, endPoint y: 168, distance: 264.4
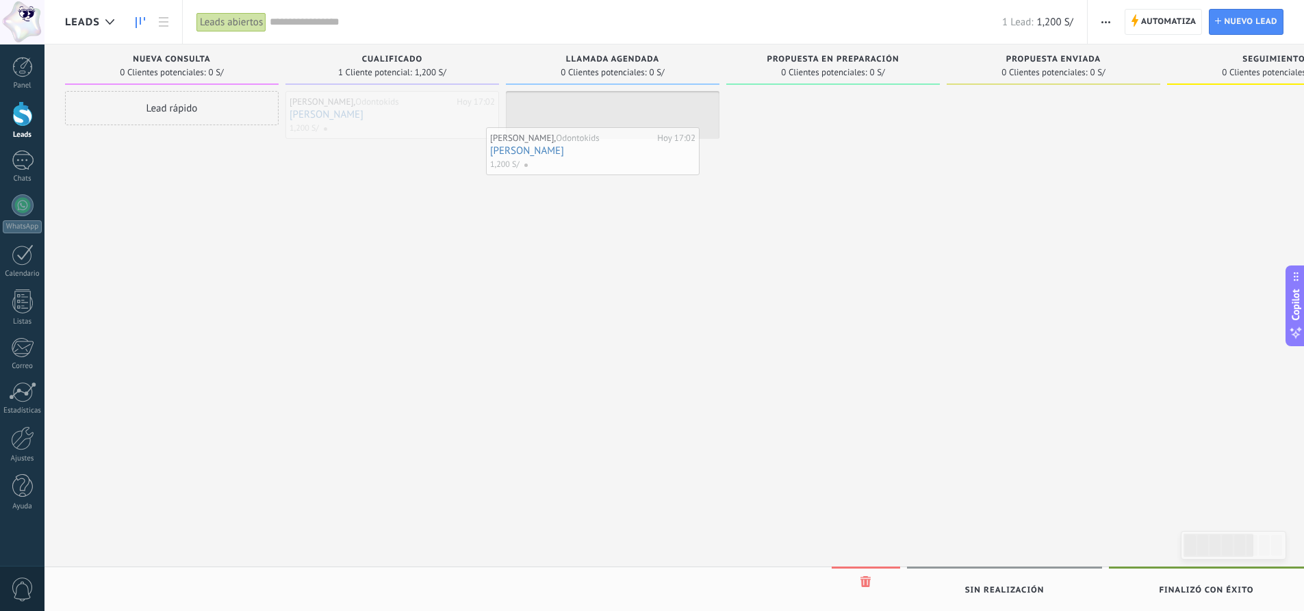
drag, startPoint x: 417, startPoint y: 123, endPoint x: 633, endPoint y: 149, distance: 218.0
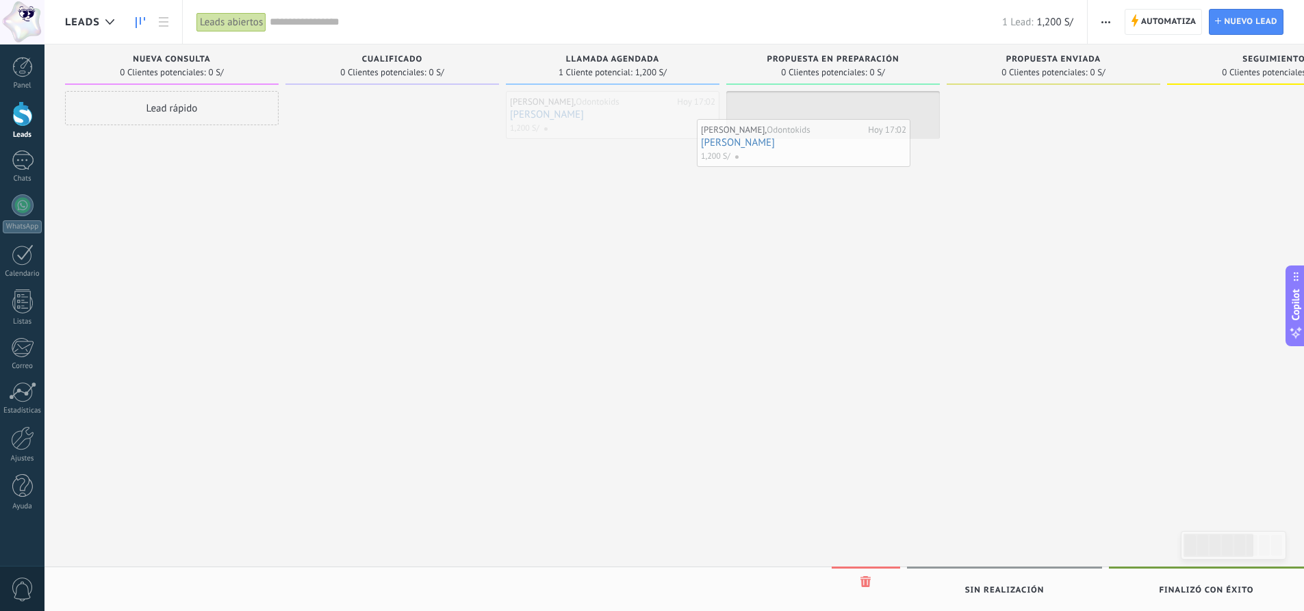
drag, startPoint x: 613, startPoint y: 115, endPoint x: 827, endPoint y: 126, distance: 213.9
drag, startPoint x: 793, startPoint y: 106, endPoint x: 986, endPoint y: 117, distance: 193.4
drag, startPoint x: 987, startPoint y: 116, endPoint x: 796, endPoint y: 169, distance: 197.5
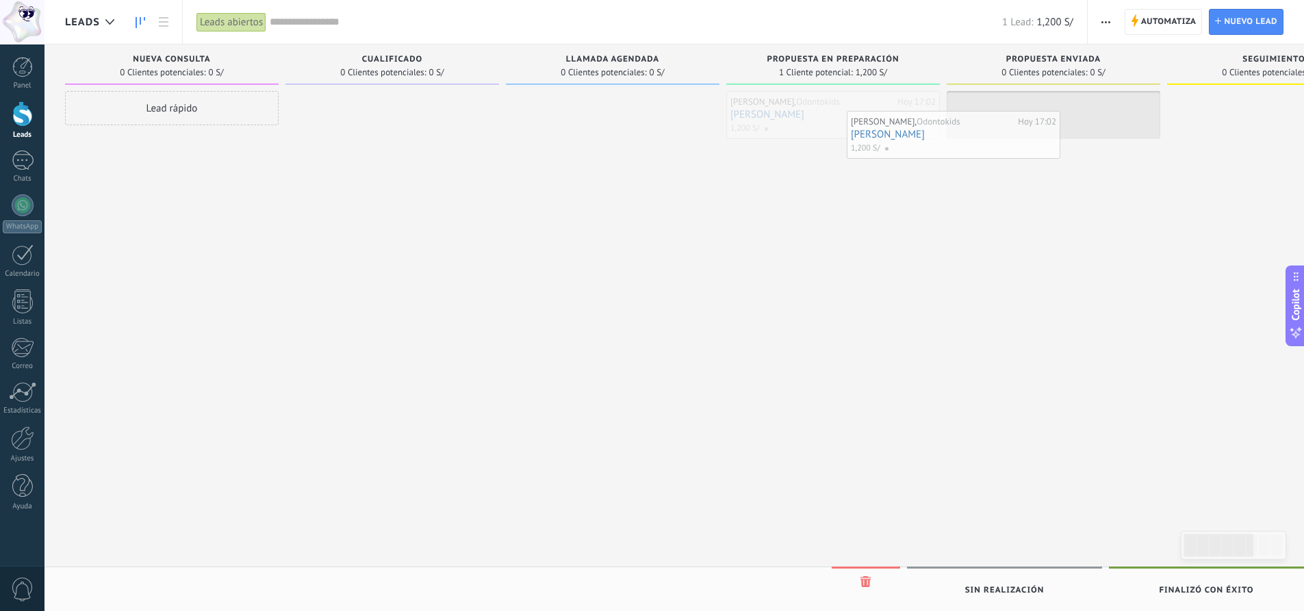
drag, startPoint x: 845, startPoint y: 162, endPoint x: 1006, endPoint y: 144, distance: 161.9
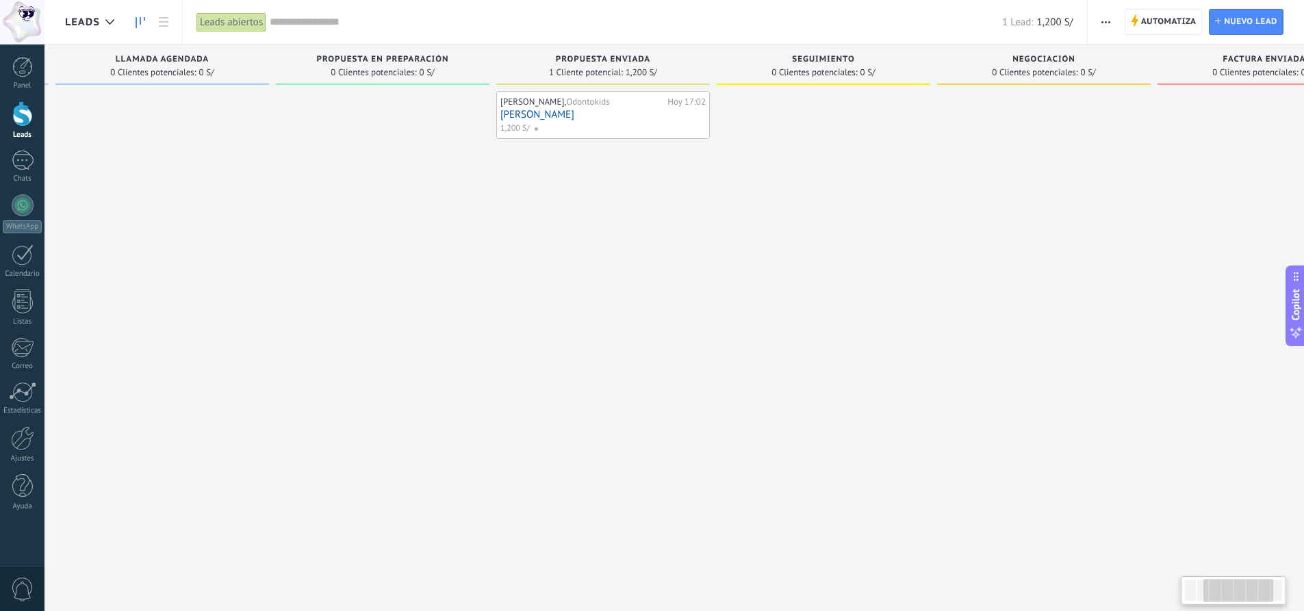
scroll to position [0, 538]
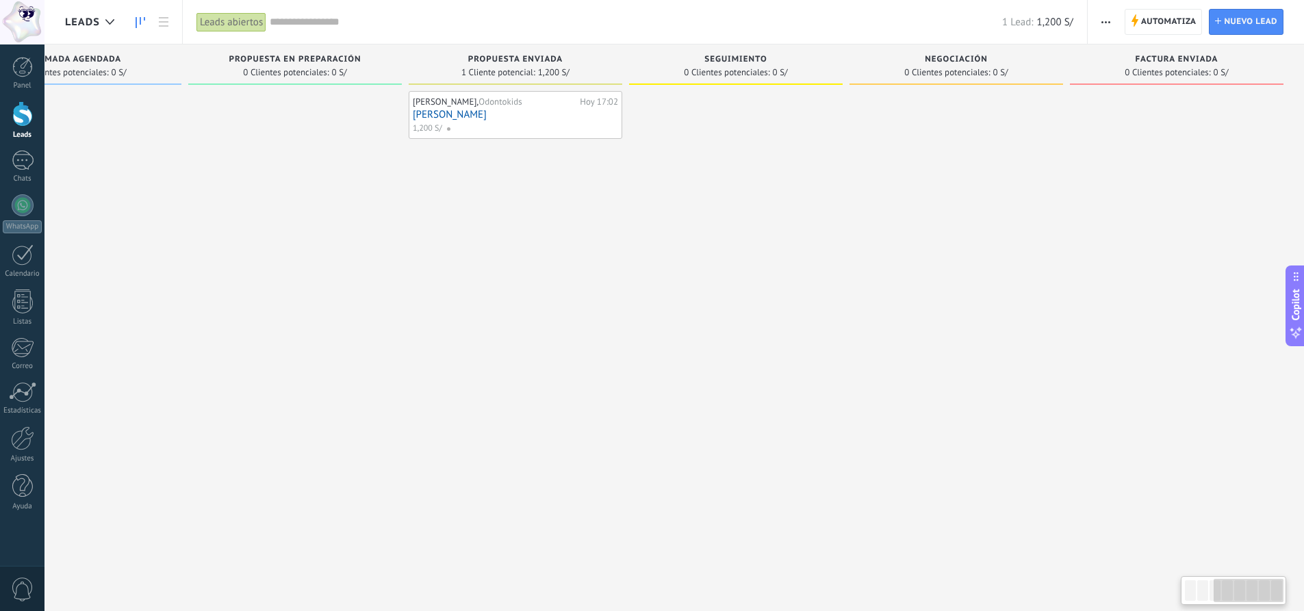
drag, startPoint x: 971, startPoint y: 227, endPoint x: 260, endPoint y: 259, distance: 712.0
click at [259, 259] on div "Leads Entrantes Solicitudes: 0 0 0 0 0 Nueva consulta 0 Clientes potenciales: 0…" at bounding box center [415, 283] width 1777 height 479
click at [1201, 58] on span "Factura enviada" at bounding box center [1177, 60] width 83 height 10
click at [889, 167] on div at bounding box center [957, 307] width 214 height 433
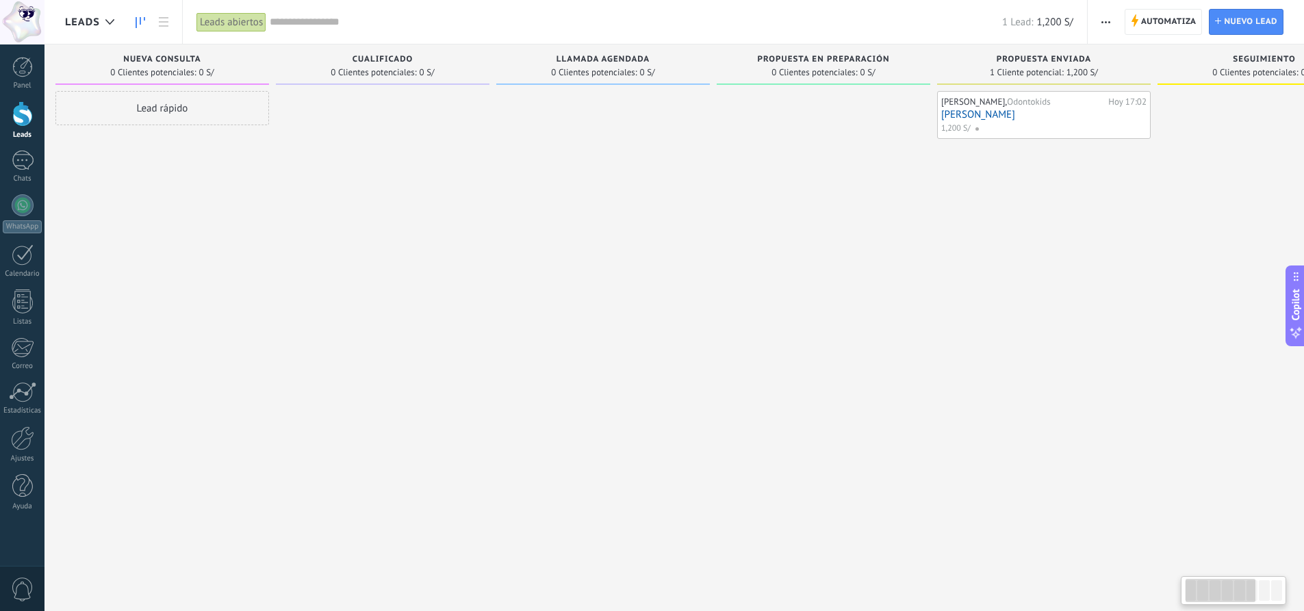
scroll to position [0, 0]
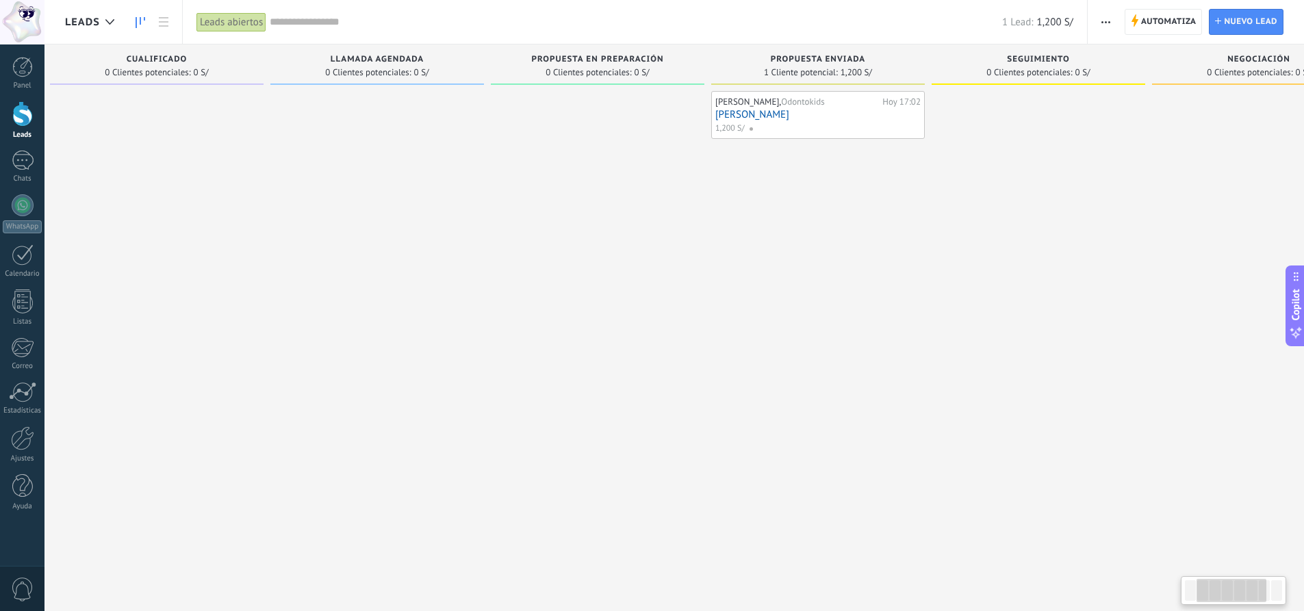
drag, startPoint x: 368, startPoint y: 248, endPoint x: 700, endPoint y: 227, distance: 333.4
click at [700, 227] on div at bounding box center [598, 307] width 214 height 433
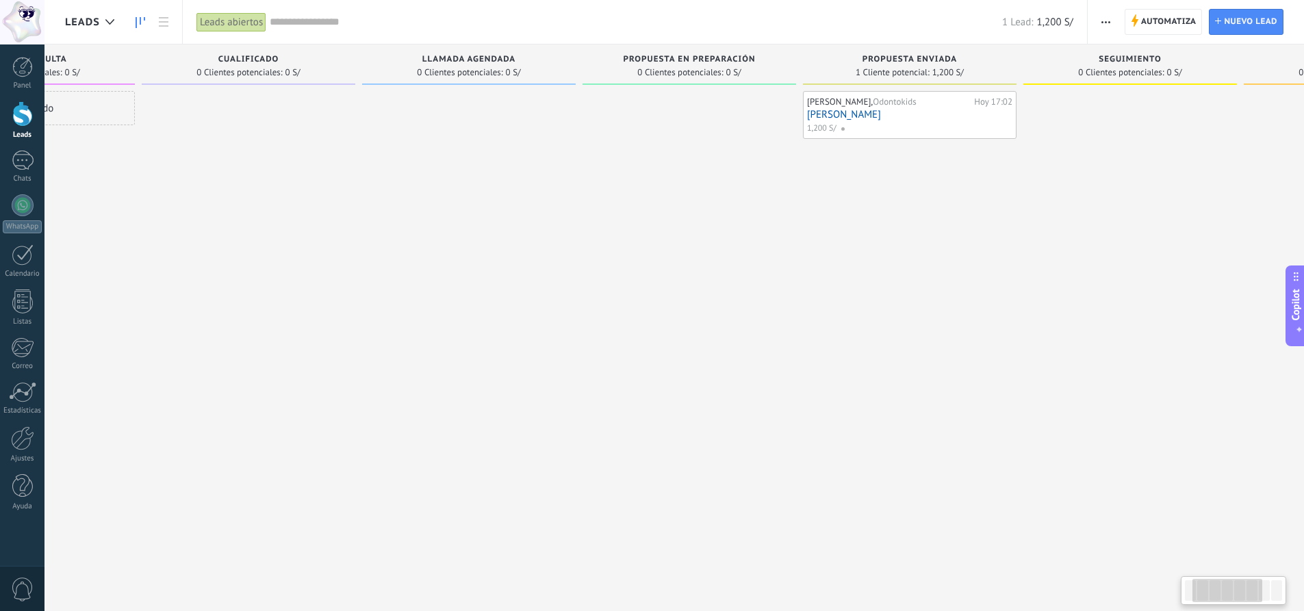
scroll to position [0, 8]
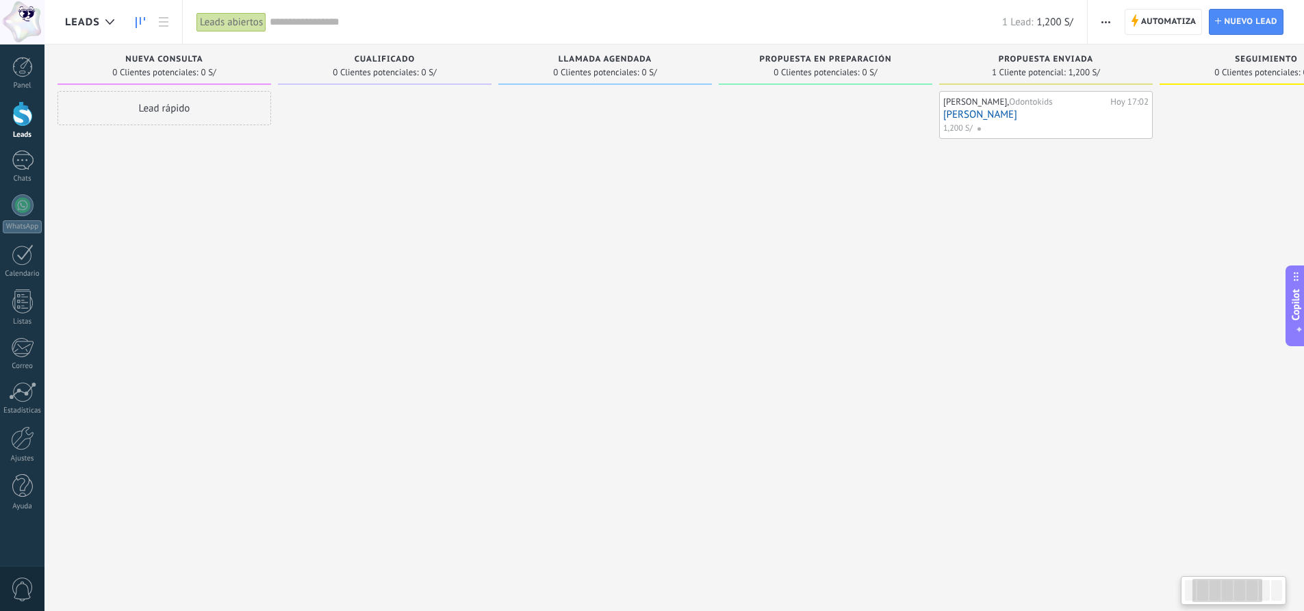
drag, startPoint x: 551, startPoint y: 223, endPoint x: 707, endPoint y: 213, distance: 156.4
click at [707, 213] on div at bounding box center [605, 307] width 214 height 433
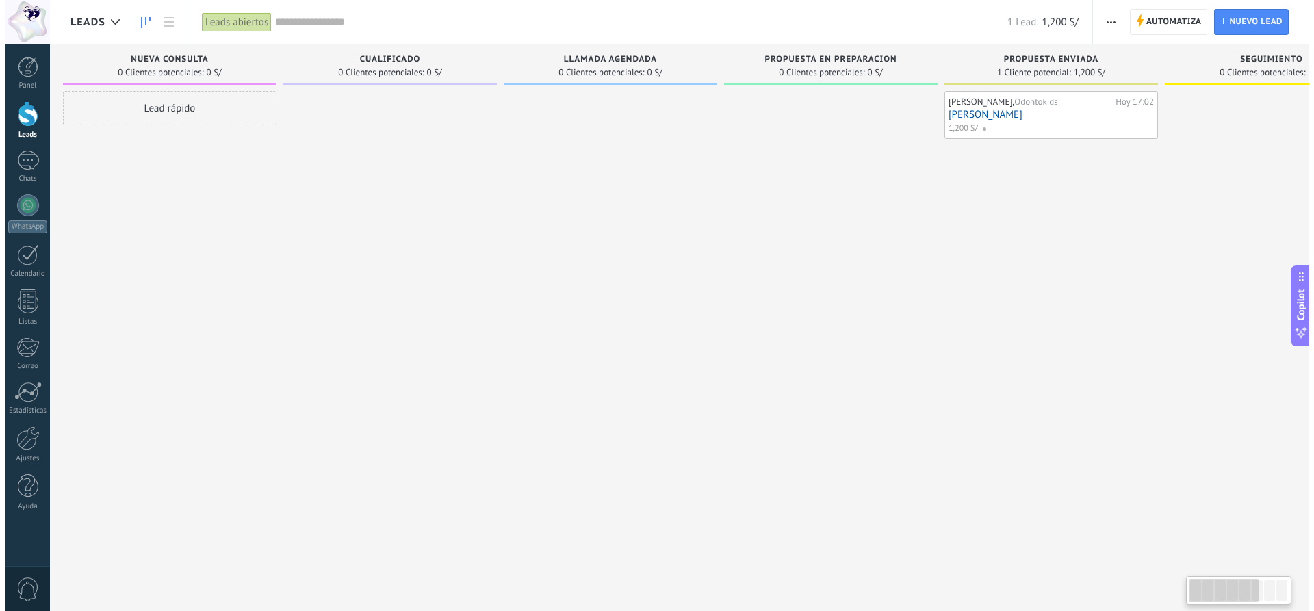
scroll to position [0, 0]
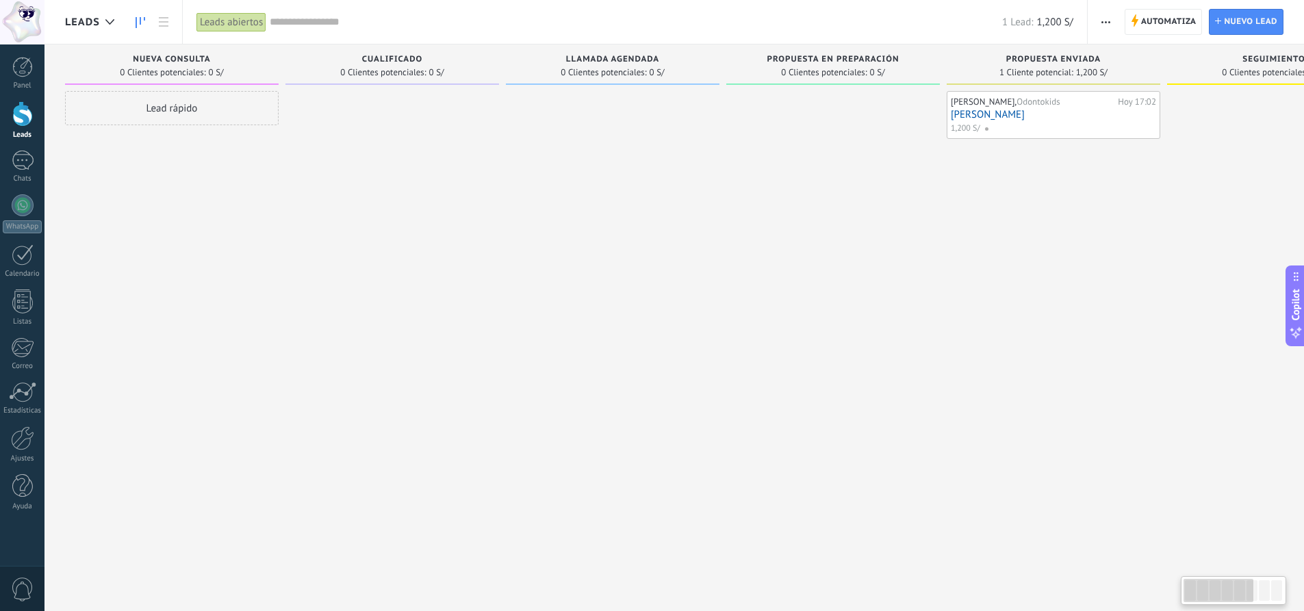
drag, startPoint x: 743, startPoint y: 216, endPoint x: 791, endPoint y: 216, distance: 47.9
click at [791, 216] on div "Leads Entrantes Solicitudes: 0 0 0 0 0 Nueva consulta 0 Clientes potenciales: 0…" at bounding box center [953, 283] width 1777 height 479
click at [1104, 21] on icon "button" at bounding box center [1106, 22] width 9 height 2
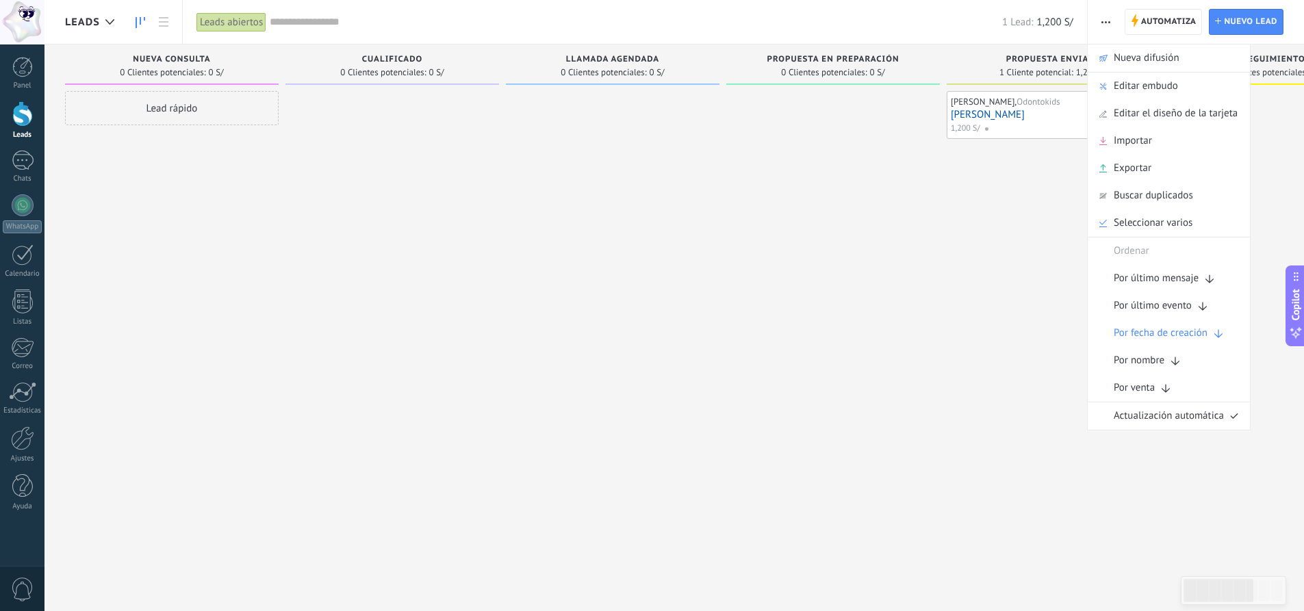
click at [1104, 21] on icon "button" at bounding box center [1106, 22] width 9 height 2
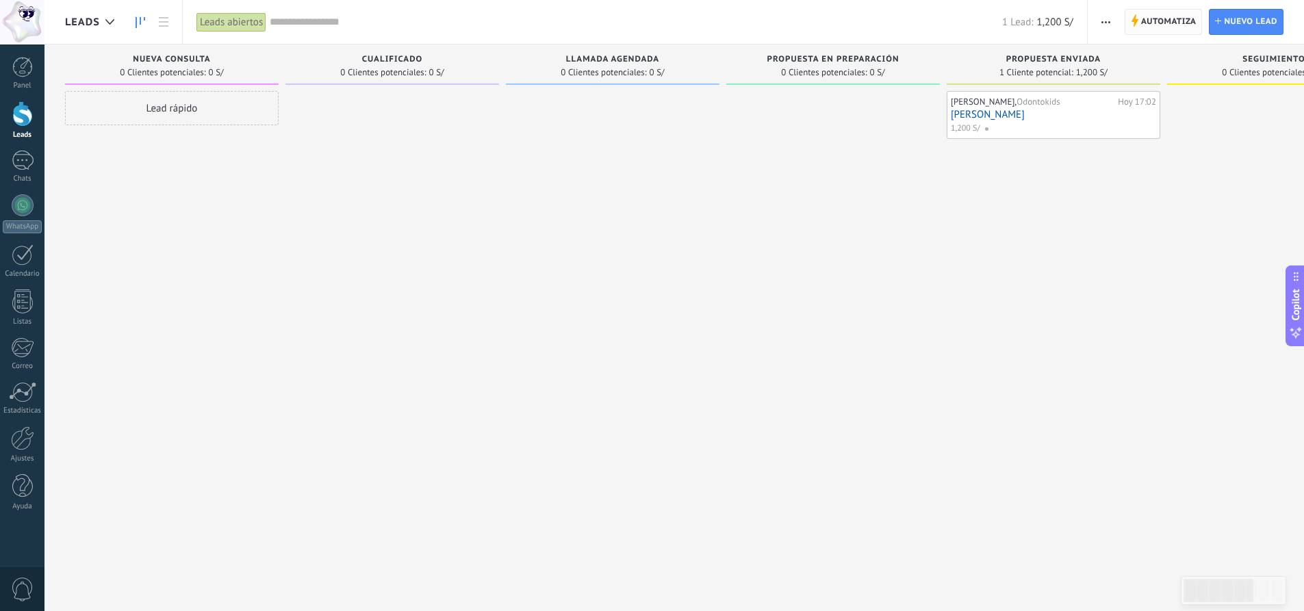
click at [1179, 27] on span "Automatiza" at bounding box center [1168, 22] width 55 height 25
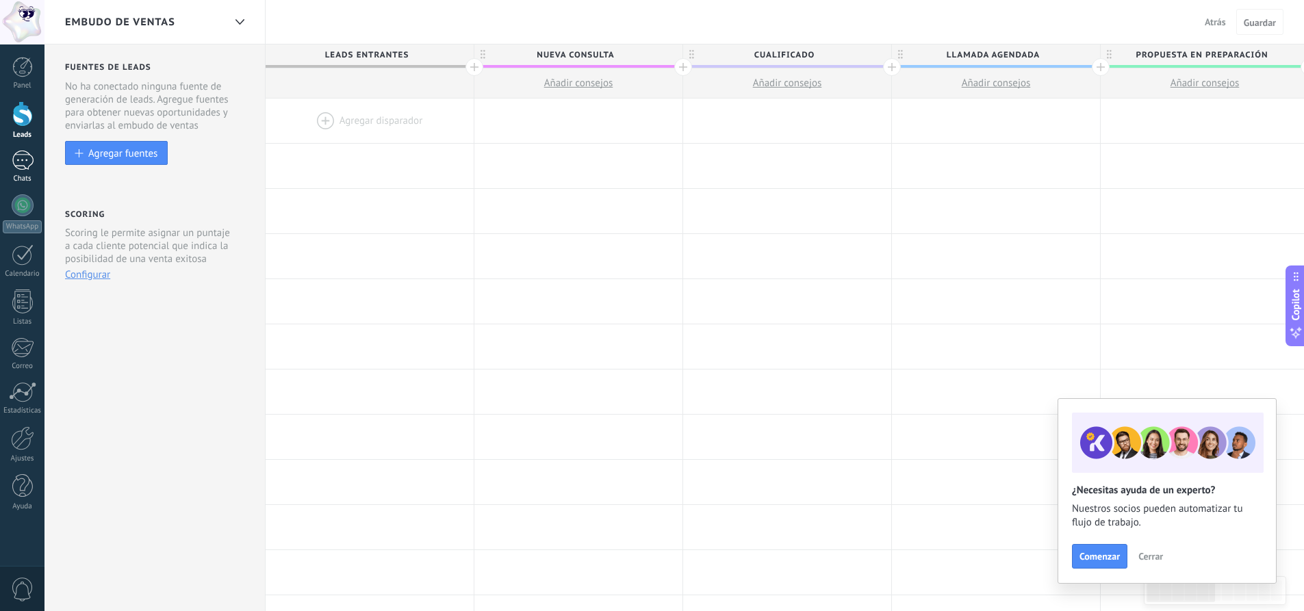
click at [21, 170] on div at bounding box center [23, 161] width 22 height 20
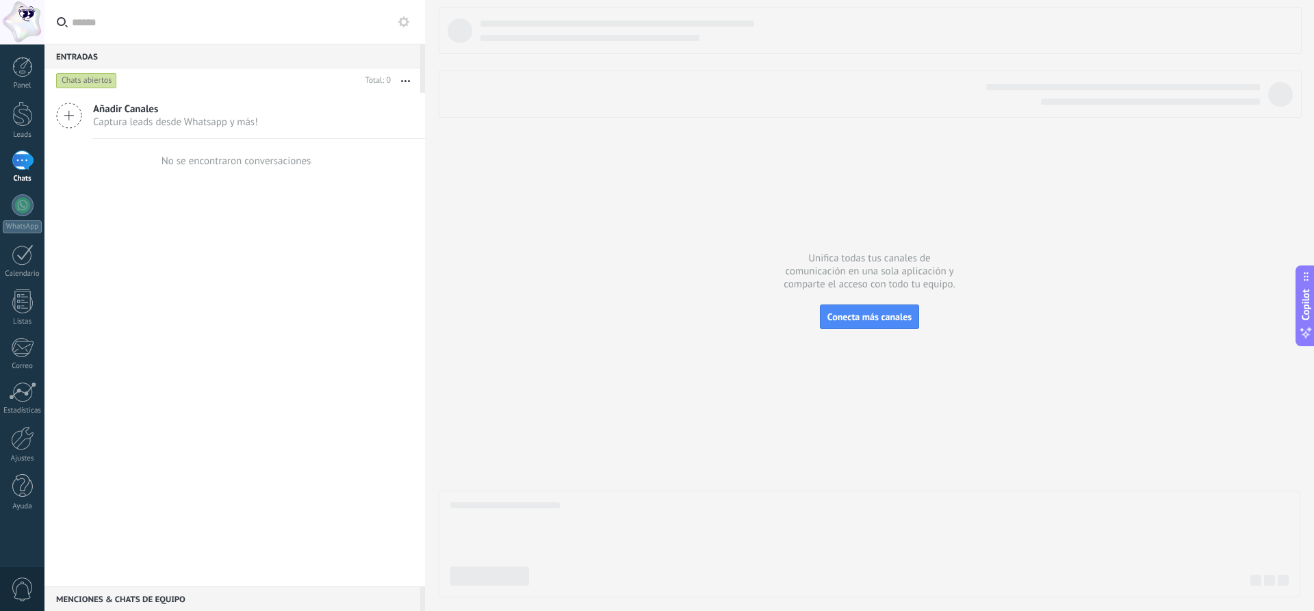
click at [404, 23] on icon at bounding box center [403, 21] width 11 height 11
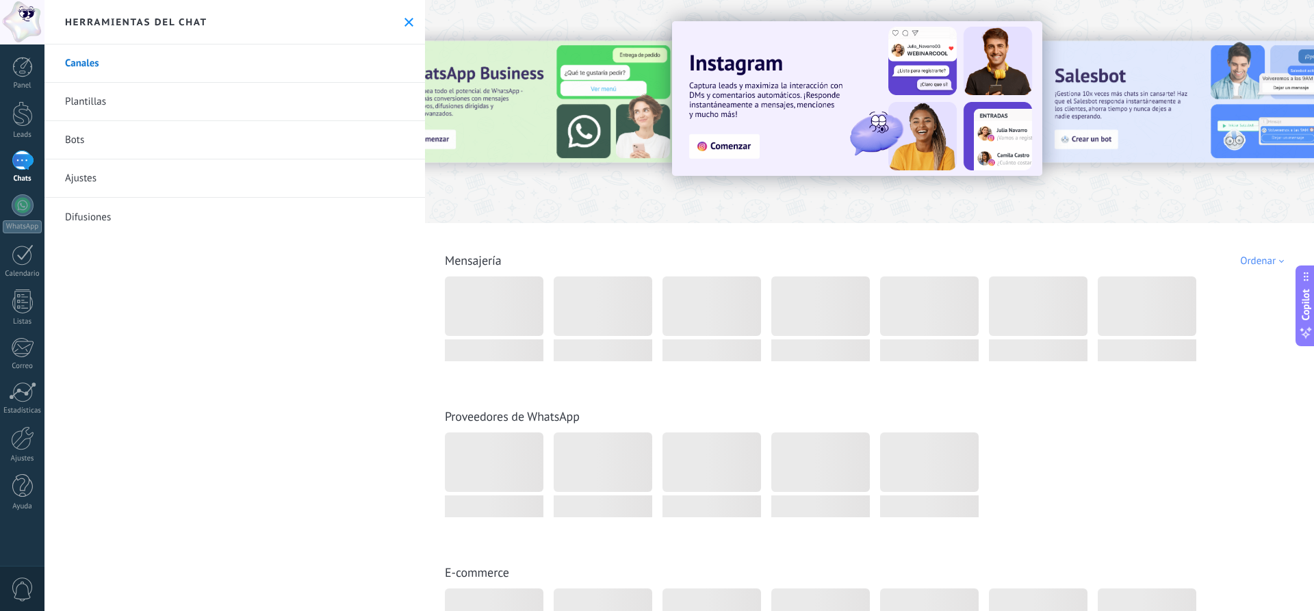
click at [263, 107] on link "Plantillas" at bounding box center [234, 102] width 381 height 38
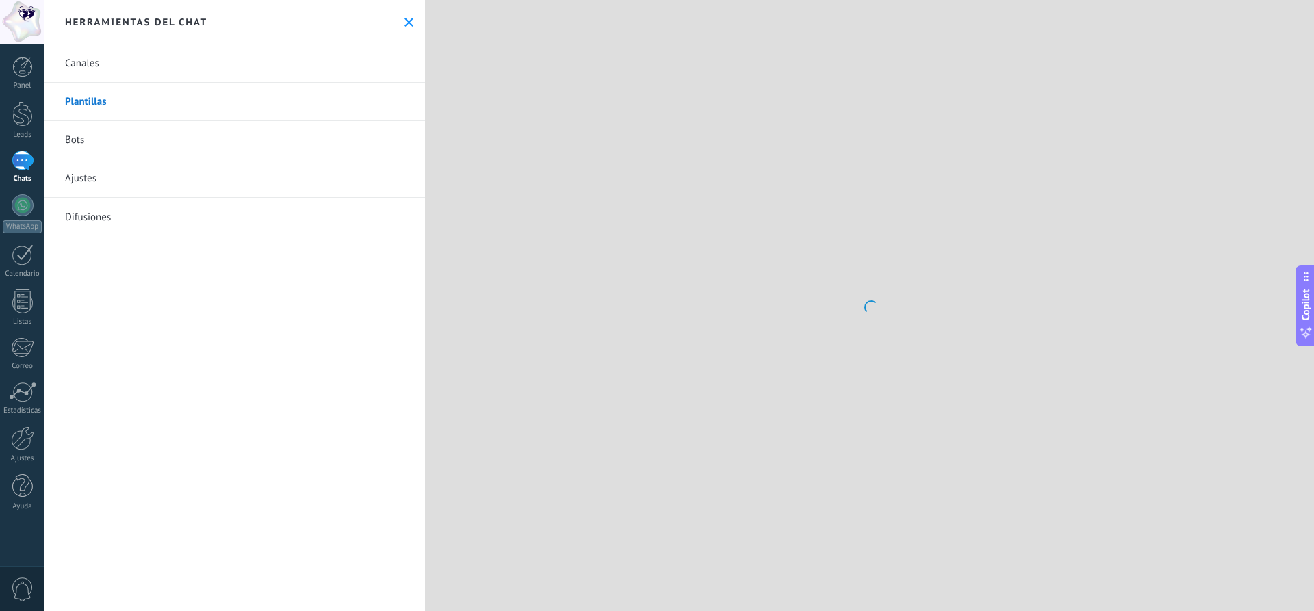
click at [100, 143] on link "Bots" at bounding box center [234, 140] width 381 height 38
click at [97, 114] on link "Plantillas" at bounding box center [234, 102] width 381 height 38
click at [92, 133] on link "Bots" at bounding box center [234, 140] width 381 height 38
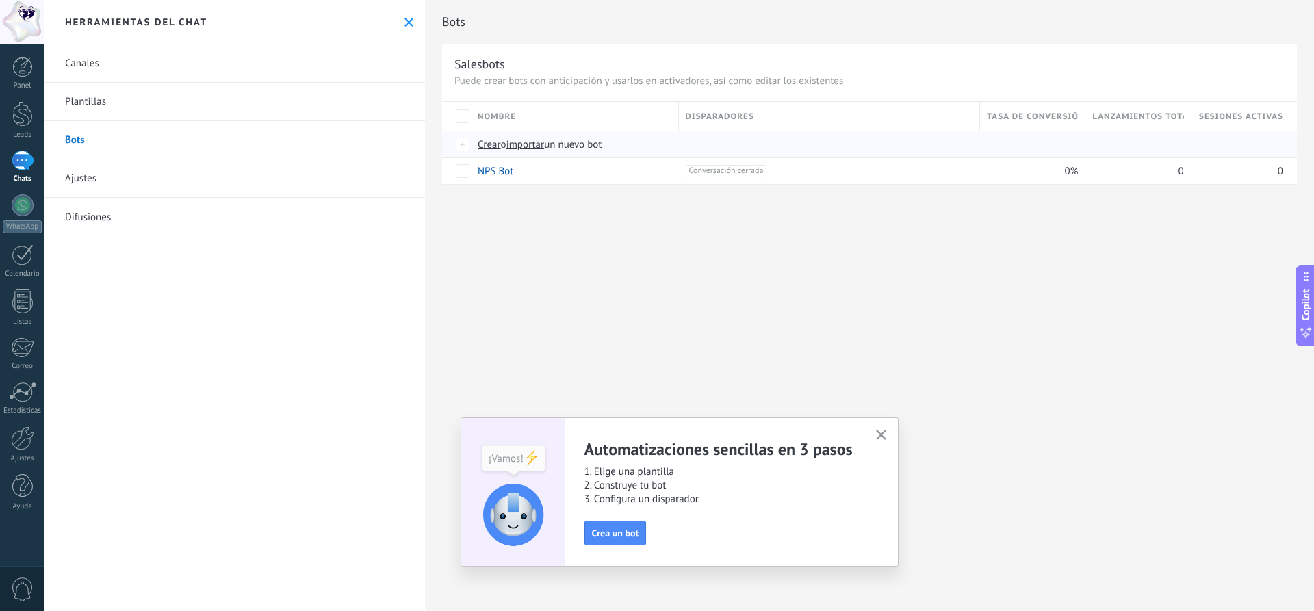
click at [495, 149] on span "Crear" at bounding box center [489, 144] width 23 height 13
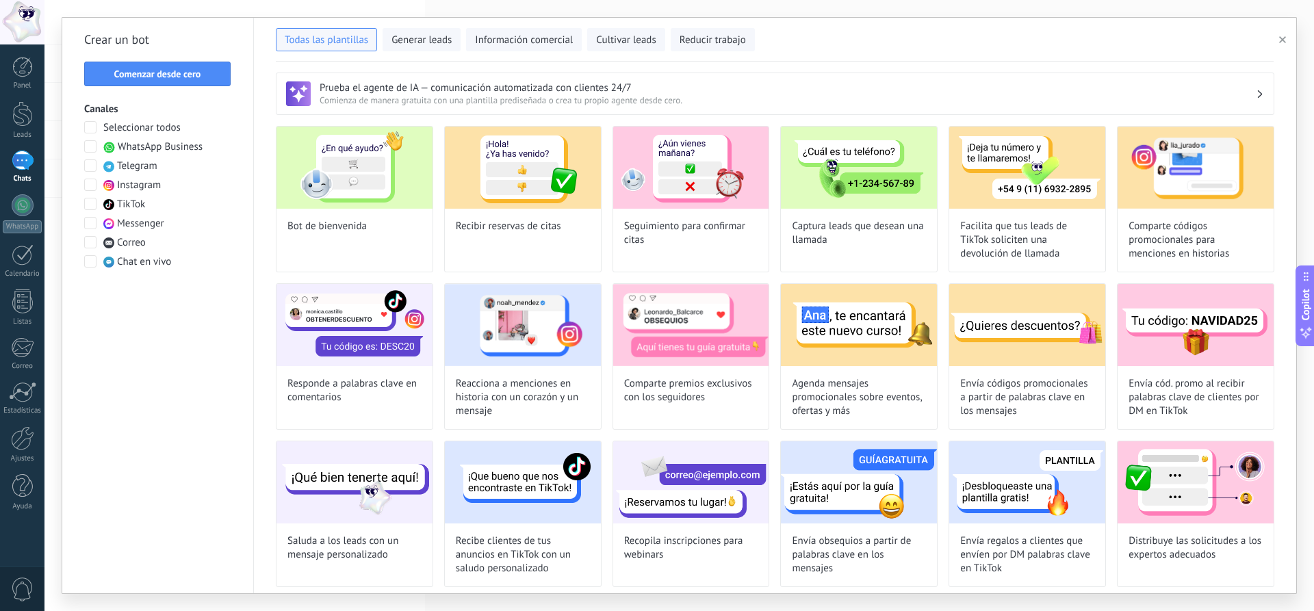
click at [29, 153] on div at bounding box center [23, 161] width 22 height 20
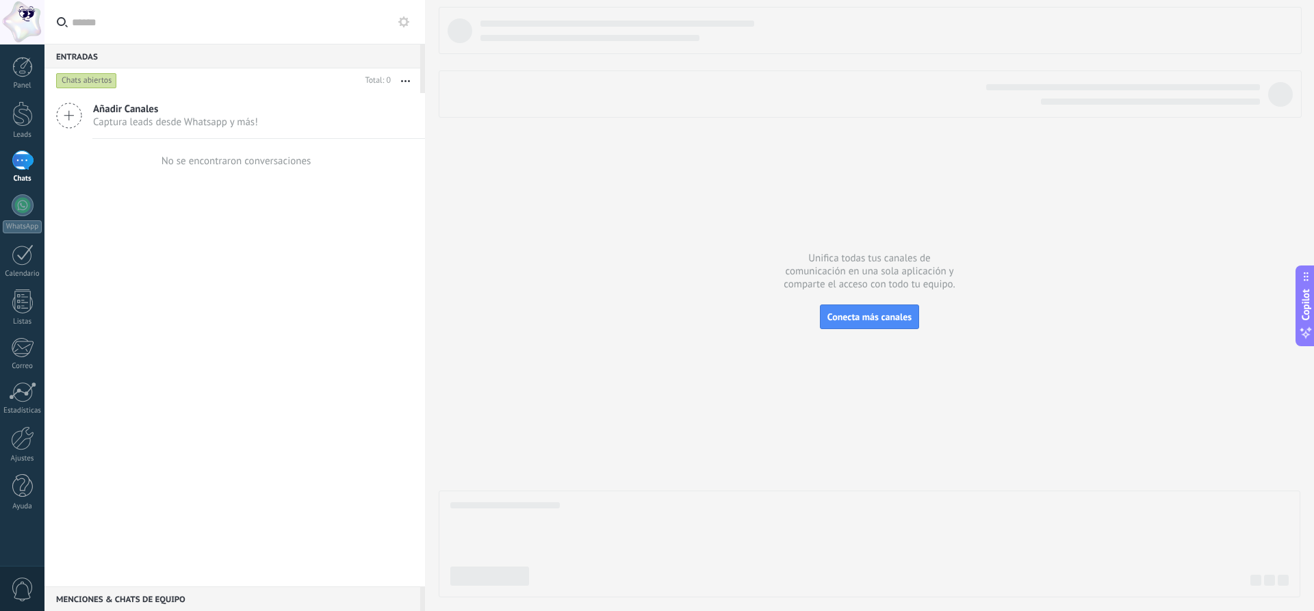
click at [26, 163] on div at bounding box center [23, 161] width 22 height 20
click at [34, 120] on link "Leads" at bounding box center [22, 120] width 44 height 38
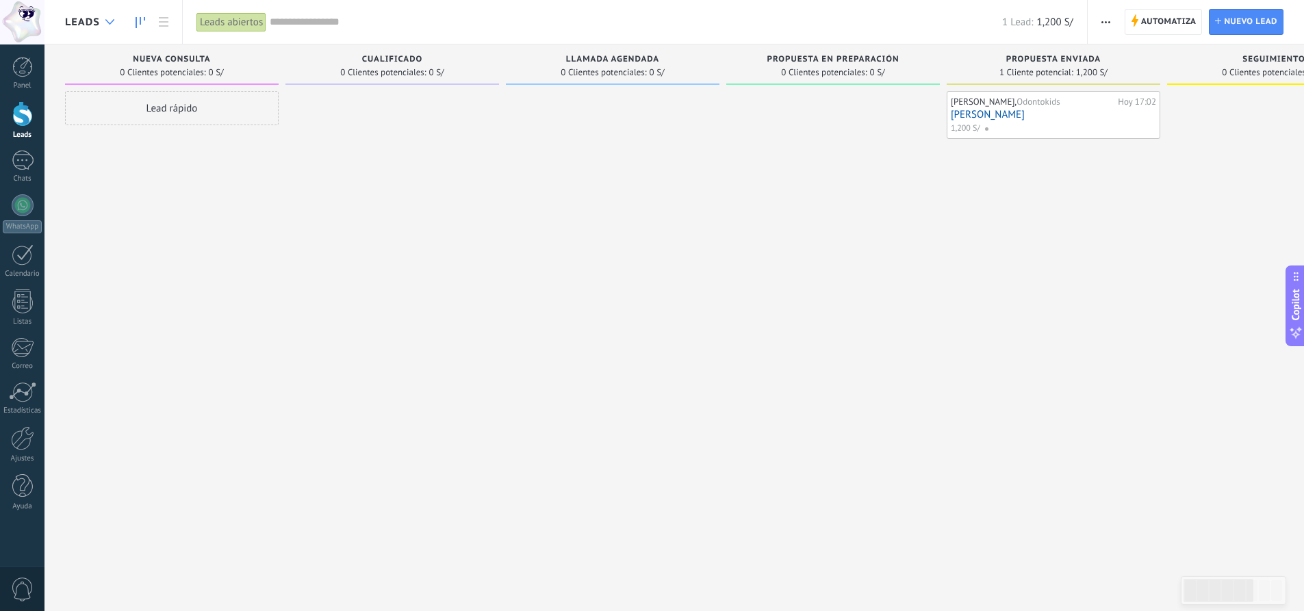
click at [106, 25] on div at bounding box center [110, 22] width 23 height 27
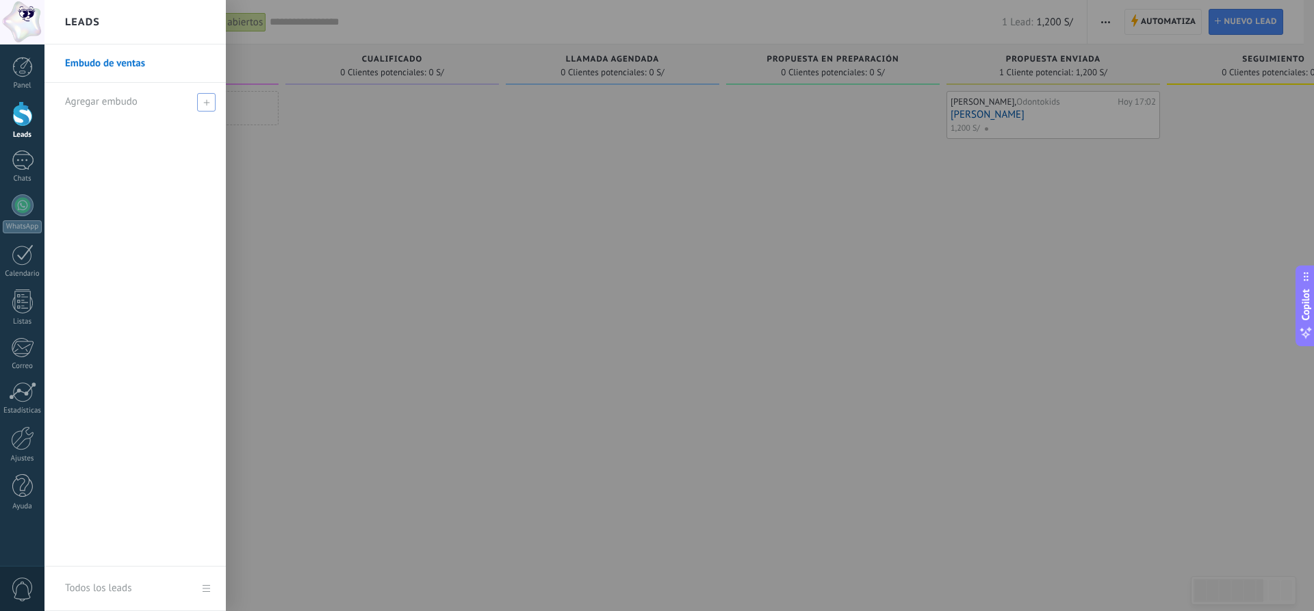
click at [112, 102] on span "Agregar embudo" at bounding box center [101, 101] width 73 height 13
click at [115, 103] on input "text" at bounding box center [129, 102] width 129 height 22
type input "**********"
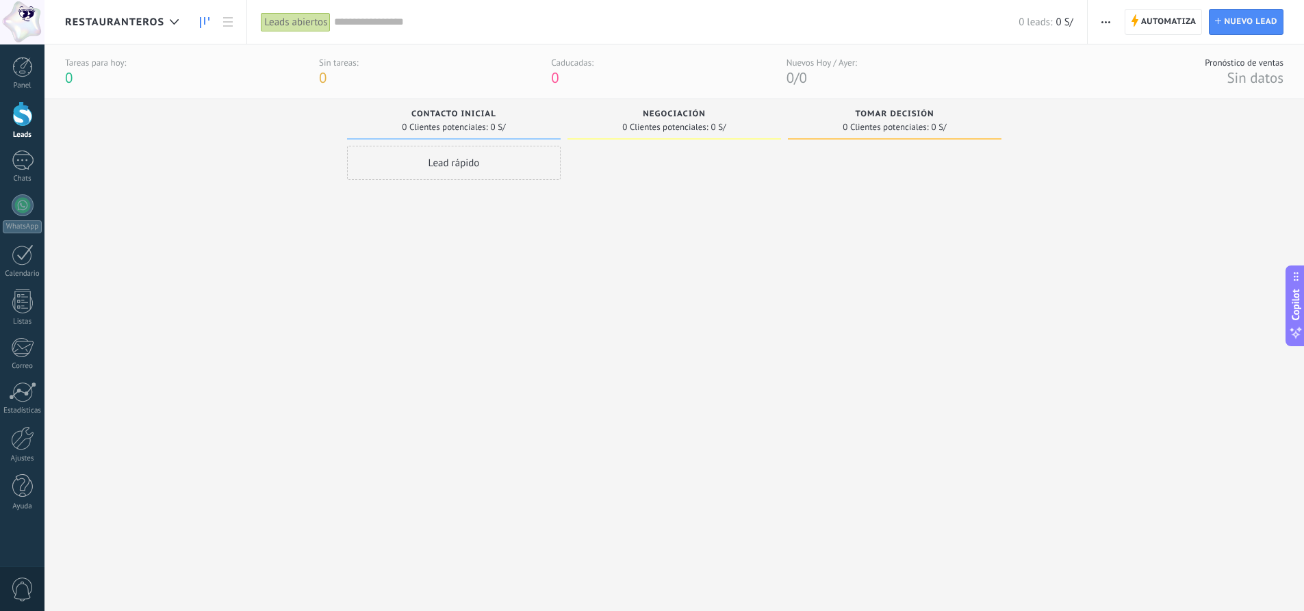
click at [102, 26] on span "Restauranteros" at bounding box center [114, 22] width 99 height 13
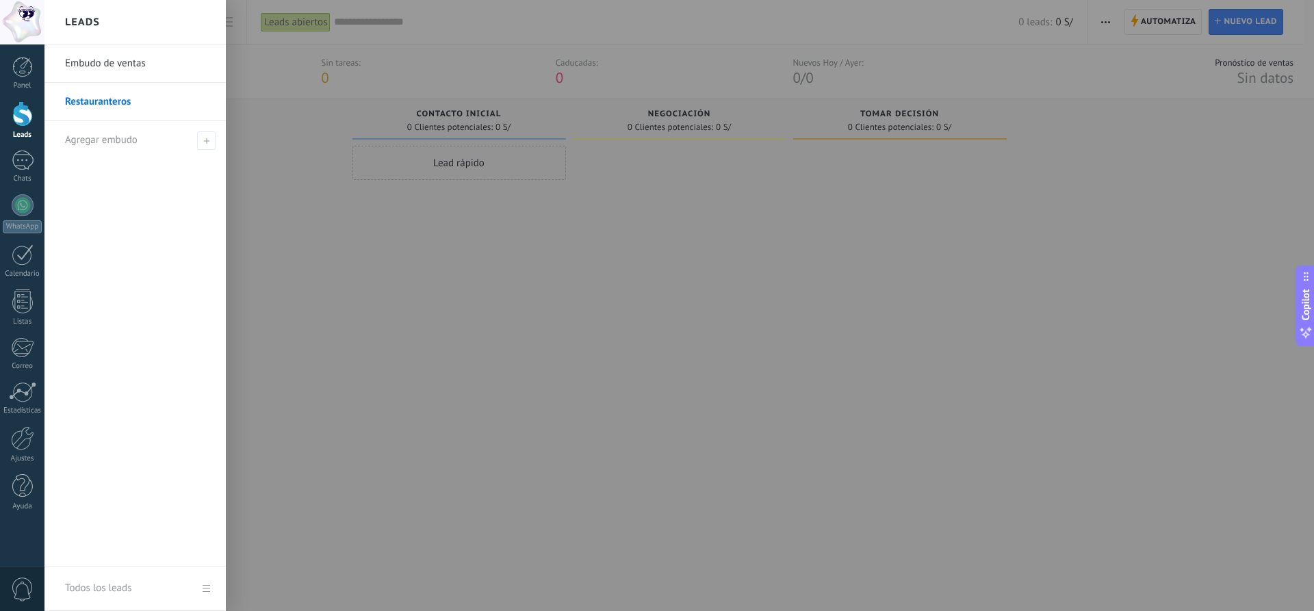
click at [355, 236] on div at bounding box center [701, 305] width 1314 height 611
click at [35, 120] on link "Leads" at bounding box center [22, 120] width 44 height 38
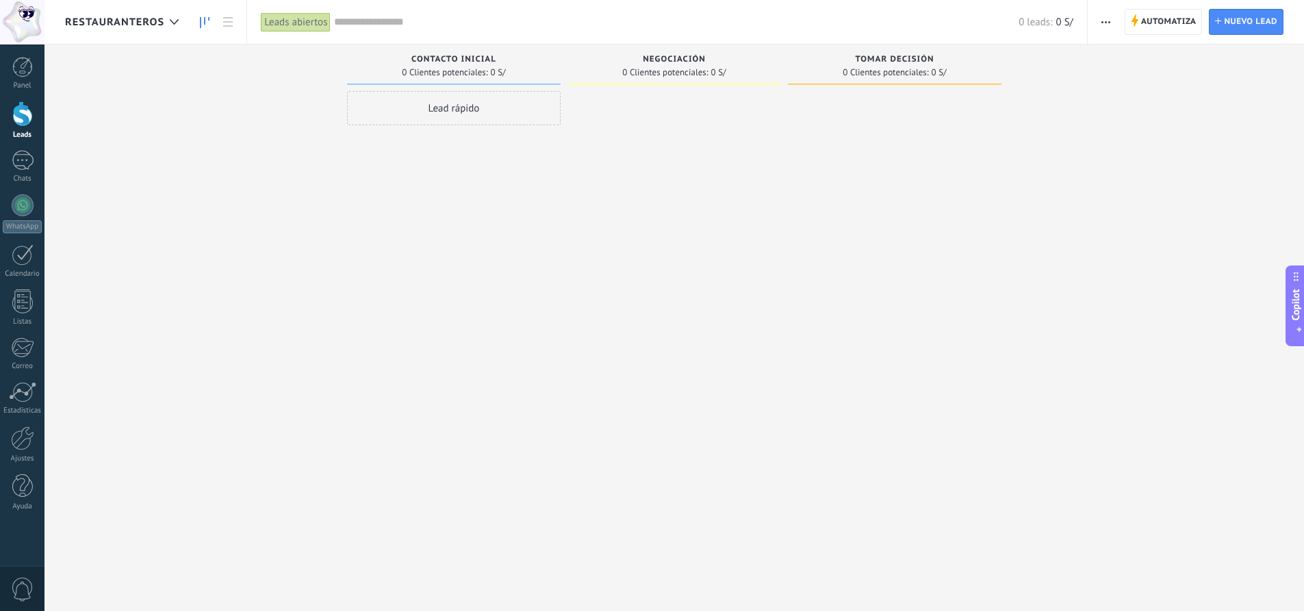
type textarea "*****"
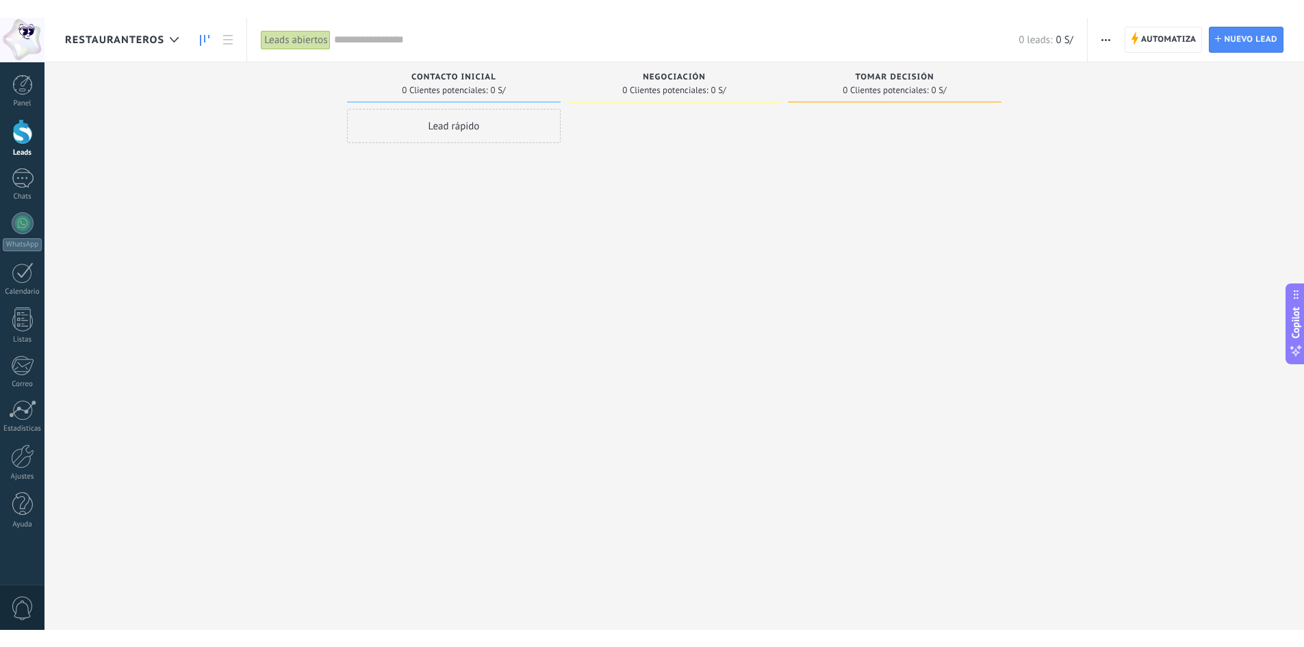
scroll to position [13, 0]
